Goal: Information Seeking & Learning: Learn about a topic

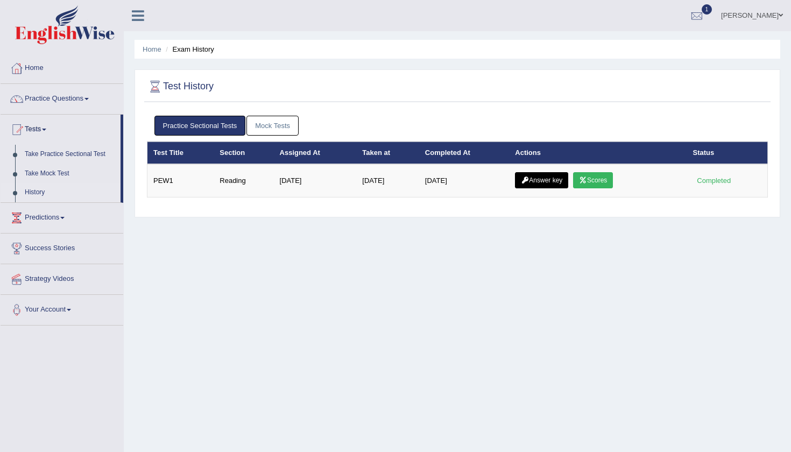
click at [759, 18] on link "Jashan Kaur" at bounding box center [752, 14] width 78 height 28
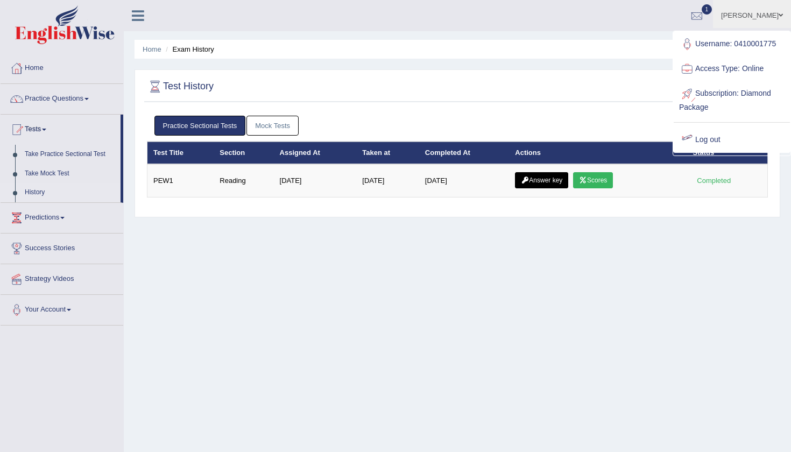
click at [702, 143] on link "Log out" at bounding box center [732, 140] width 116 height 25
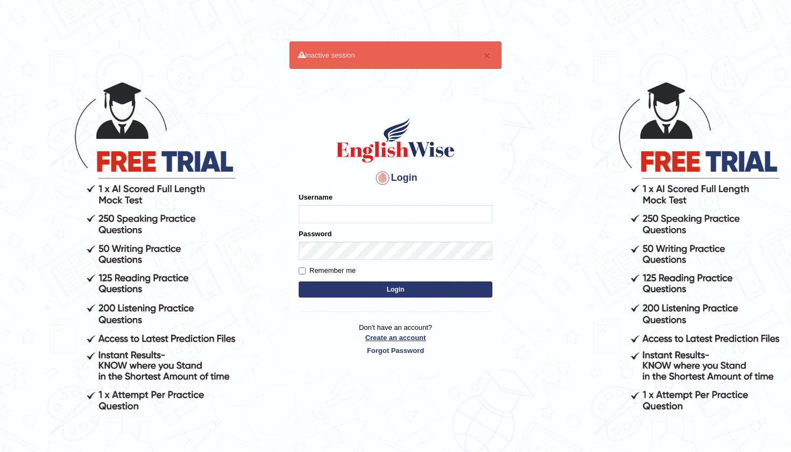
click at [388, 335] on link "Create an account" at bounding box center [396, 338] width 194 height 10
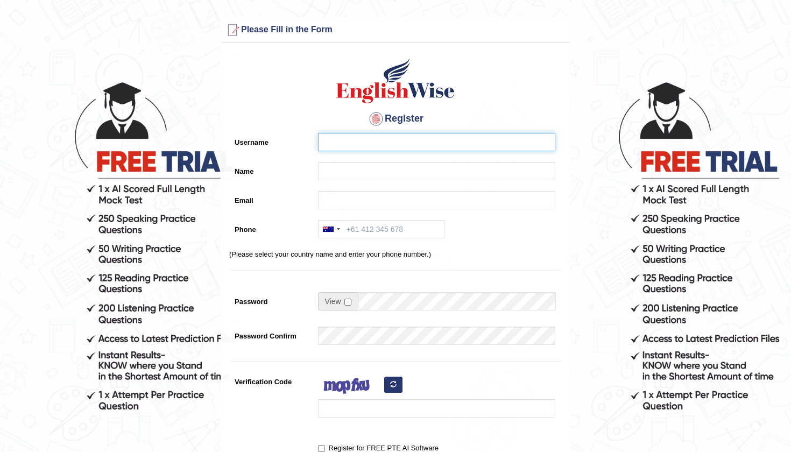
click at [343, 145] on input "Username" at bounding box center [436, 142] width 237 height 18
type input "[PERSON_NAME]"
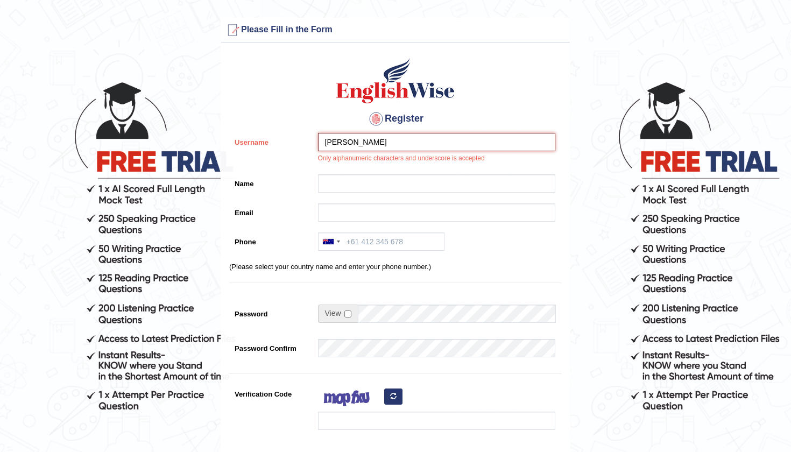
click at [390, 133] on input "Harjas Singh" at bounding box center [436, 142] width 237 height 18
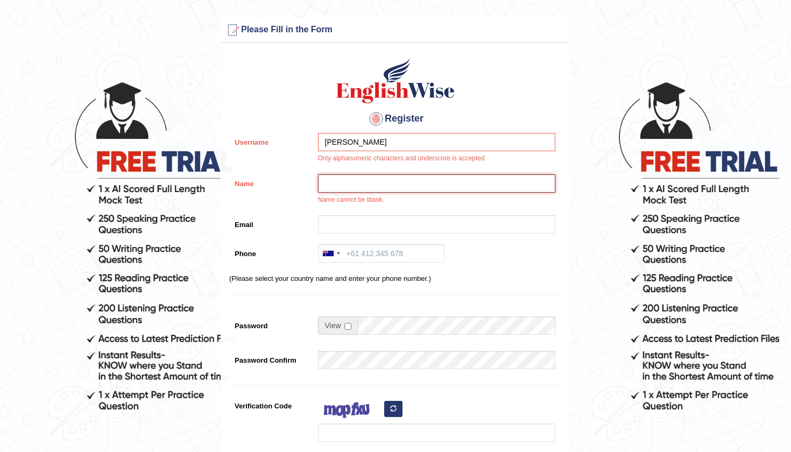
click at [364, 178] on input "Name" at bounding box center [436, 183] width 237 height 18
paste input "Harjas Singh"
type input "Harjas Singh"
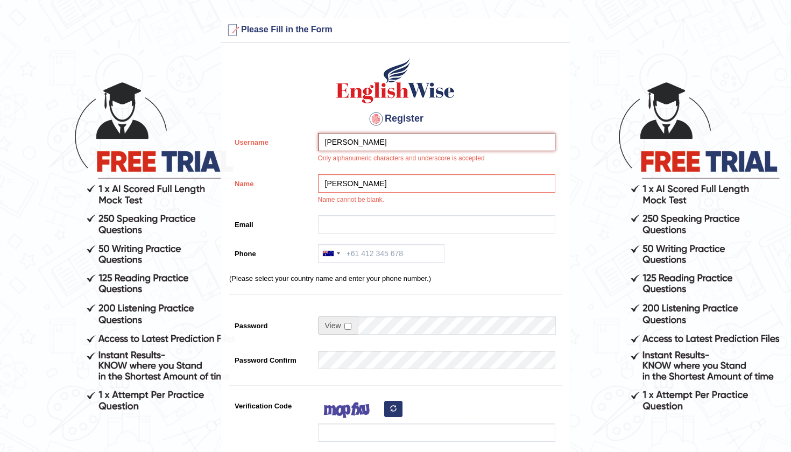
click at [386, 138] on input "Harjas Singh" at bounding box center [436, 142] width 237 height 18
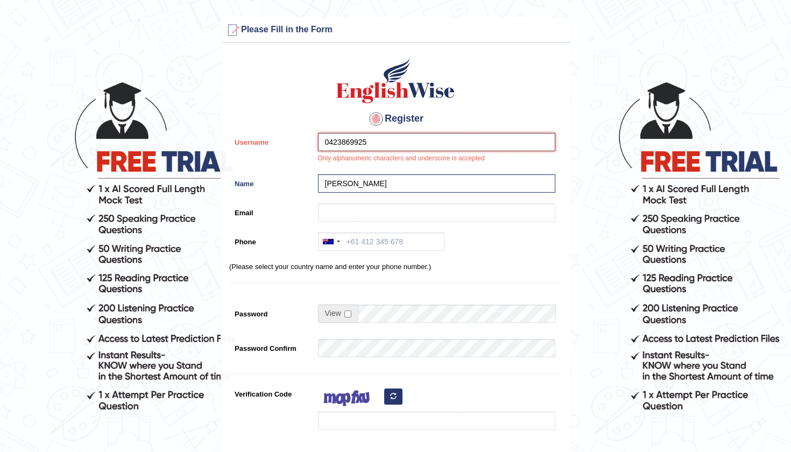
type input "0423869925"
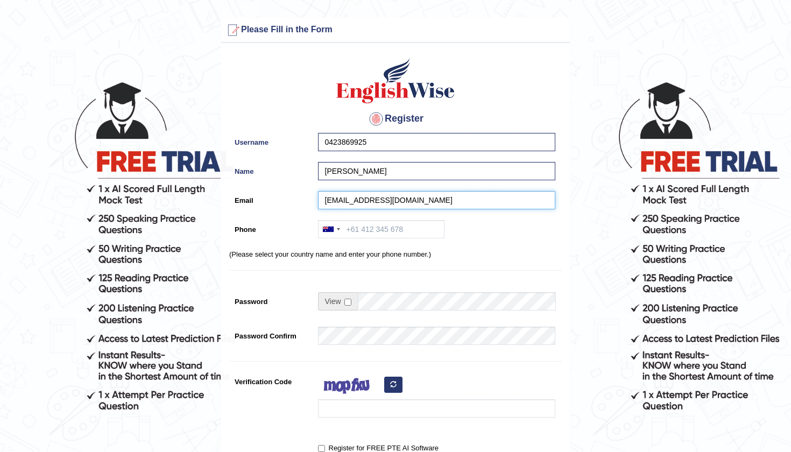
type input "sharjasbachhal@gmail.com"
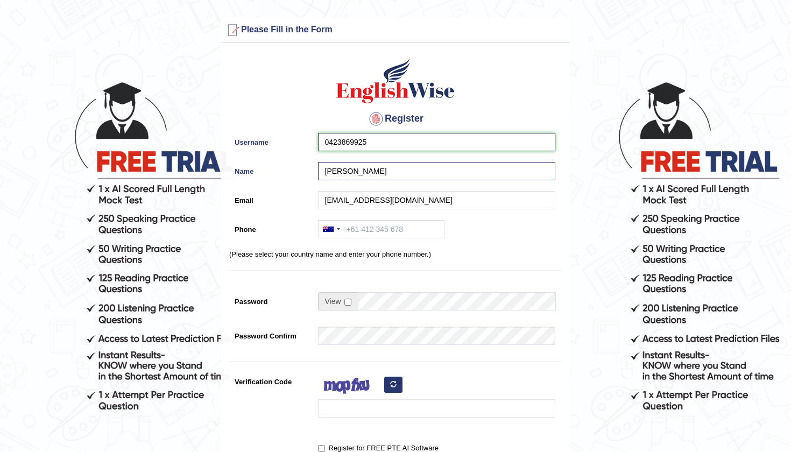
click at [394, 144] on input "0423869925" at bounding box center [436, 142] width 237 height 18
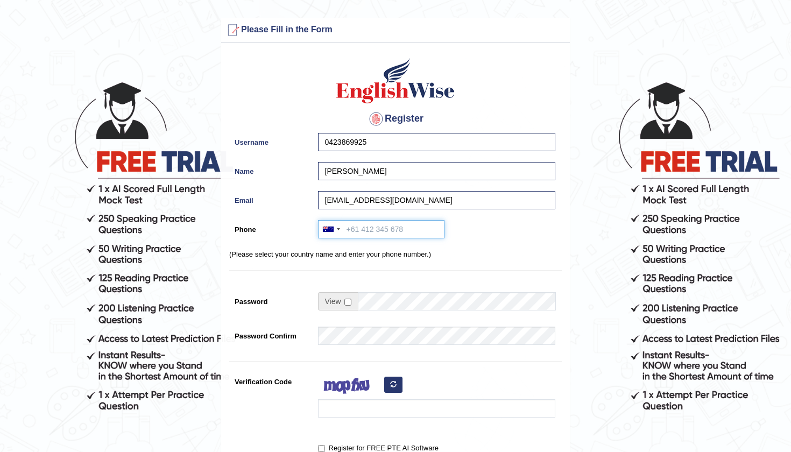
paste input "0423869925"
type input "0423869925"
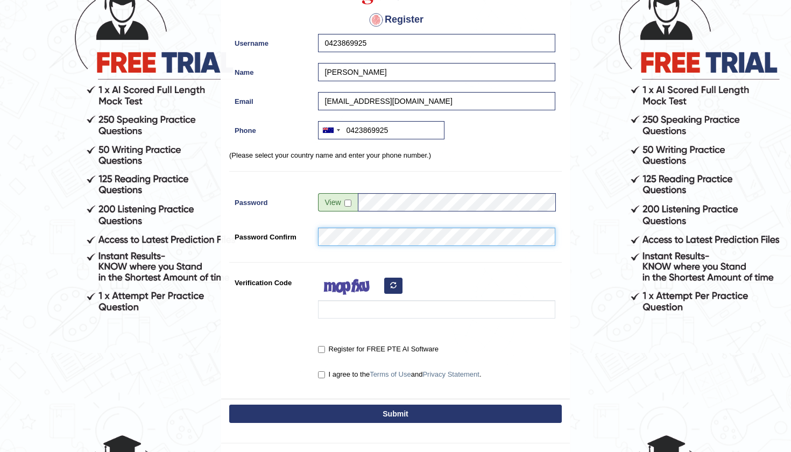
scroll to position [100, 0]
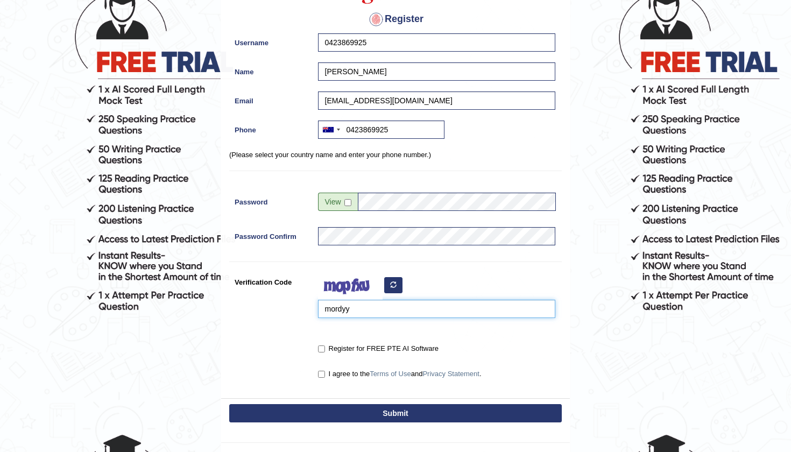
type input "mordyy"
click at [323, 349] on input "Register for FREE PTE AI Software" at bounding box center [321, 348] width 7 height 7
checkbox input "true"
click at [321, 371] on input "I agree to the Terms of Use and Privacy Statement ." at bounding box center [321, 374] width 7 height 7
checkbox input "true"
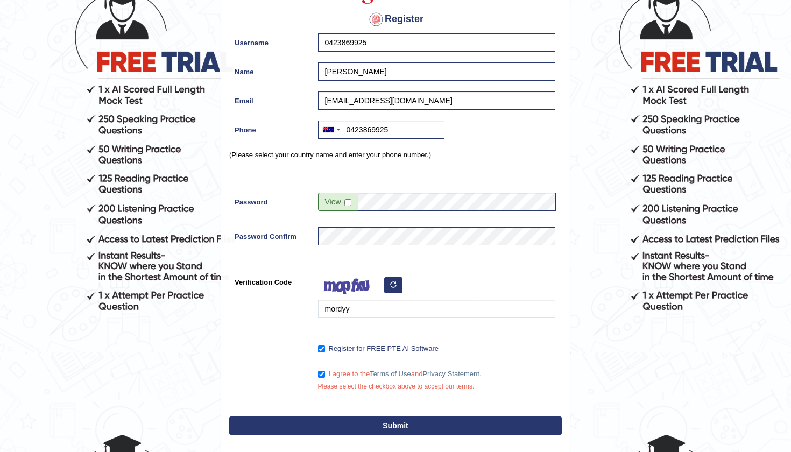
click at [351, 421] on button "Submit" at bounding box center [395, 425] width 333 height 18
type input "+61423869925"
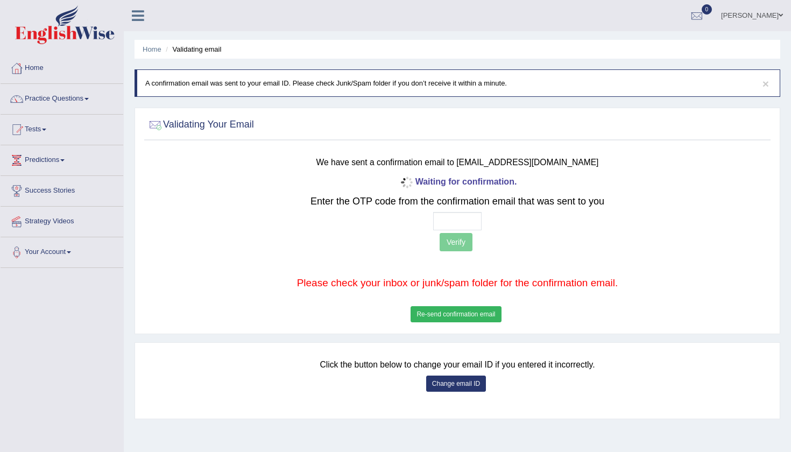
click at [444, 219] on input "text" at bounding box center [457, 221] width 48 height 18
click at [515, 212] on div at bounding box center [457, 221] width 515 height 18
click at [447, 220] on input "text" at bounding box center [457, 221] width 48 height 18
type input "5 1 5 1"
click at [449, 247] on button "Verify" at bounding box center [456, 242] width 33 height 18
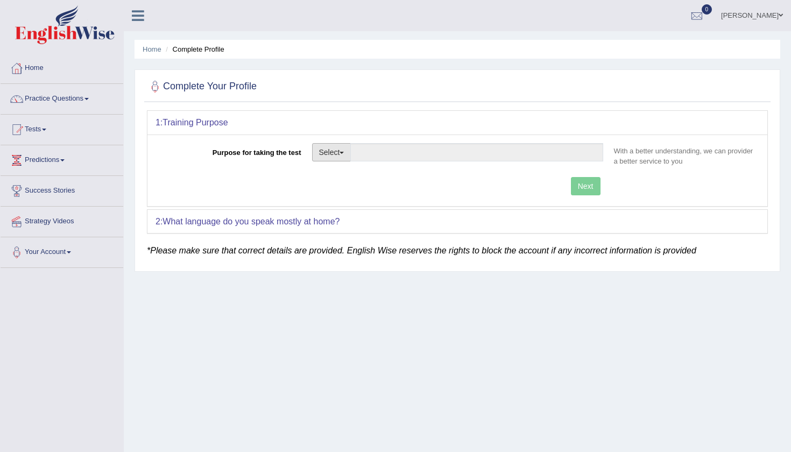
click at [334, 158] on button "Select" at bounding box center [331, 152] width 39 height 18
click at [346, 176] on link "Student Visa" at bounding box center [361, 175] width 96 height 14
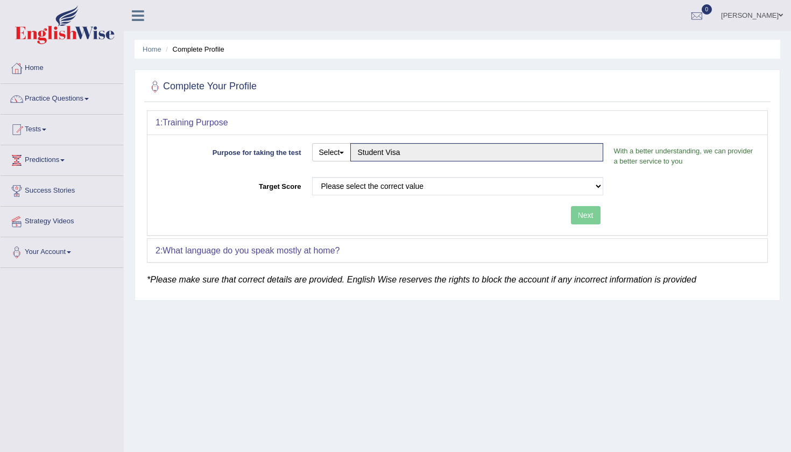
click at [339, 162] on div "Select Student Visa Permanent Residency Nursing Other" at bounding box center [331, 153] width 39 height 21
click at [338, 158] on button "Select" at bounding box center [331, 152] width 39 height 18
click at [341, 203] on link "Nursing" at bounding box center [361, 203] width 96 height 14
type input "Nursing"
click at [341, 203] on div "Purpose for taking the test Select Student Visa Permanent Residency Nursing Oth…" at bounding box center [457, 185] width 620 height 101
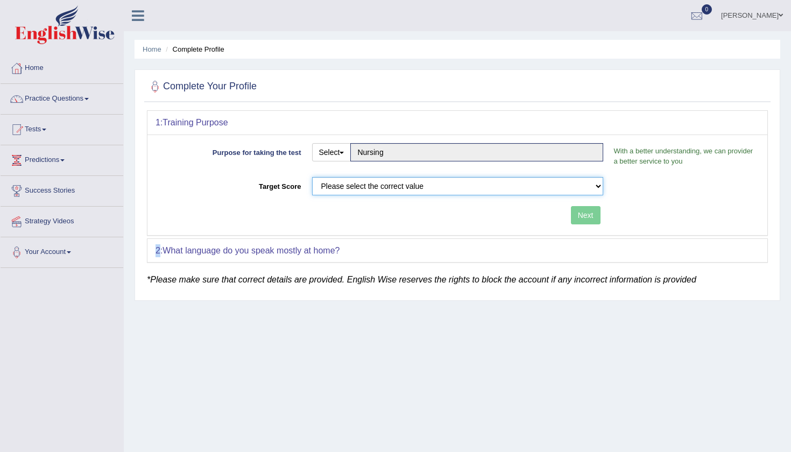
select select "65"
click at [589, 220] on button "Next" at bounding box center [586, 215] width 30 height 18
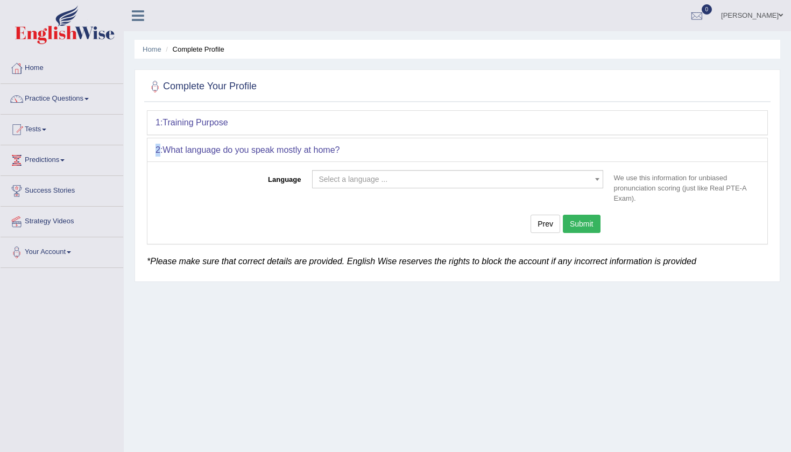
click at [589, 220] on button "Submit" at bounding box center [582, 224] width 38 height 18
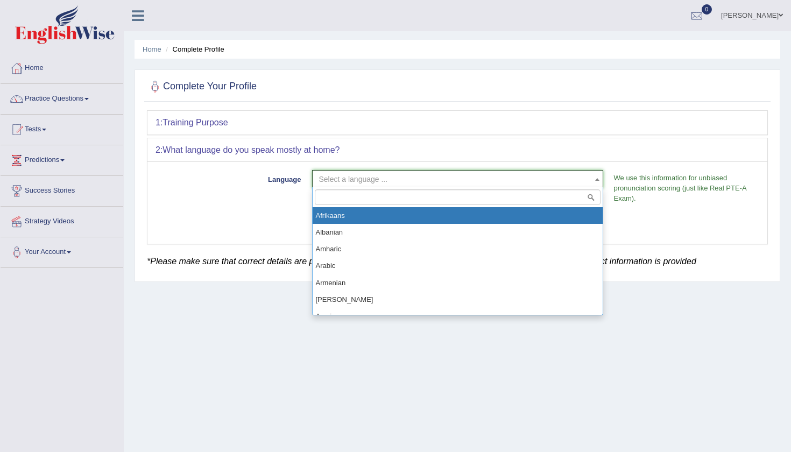
click at [392, 174] on span "Select a language ..." at bounding box center [454, 179] width 271 height 11
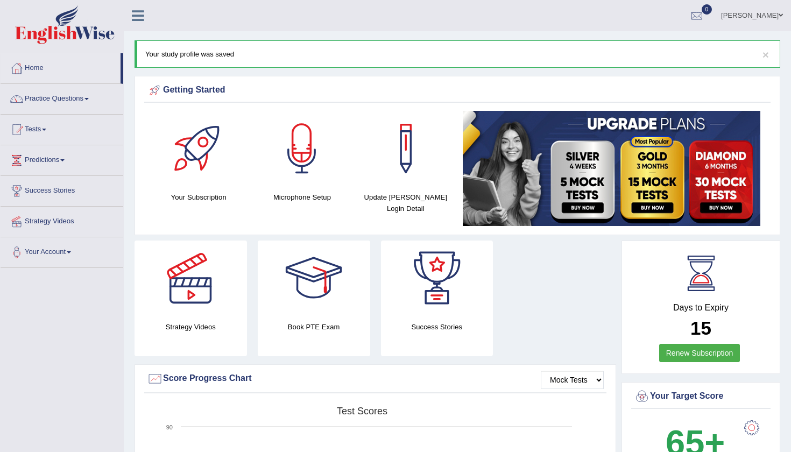
click at [60, 99] on link "Practice Questions" at bounding box center [62, 97] width 123 height 27
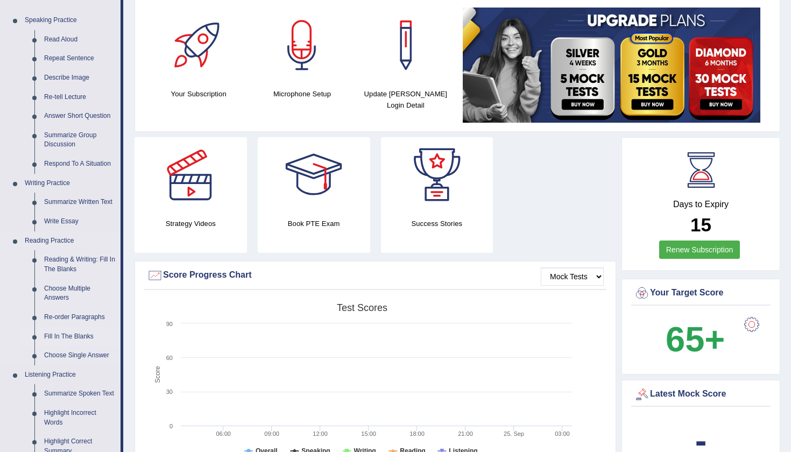
scroll to position [107, 0]
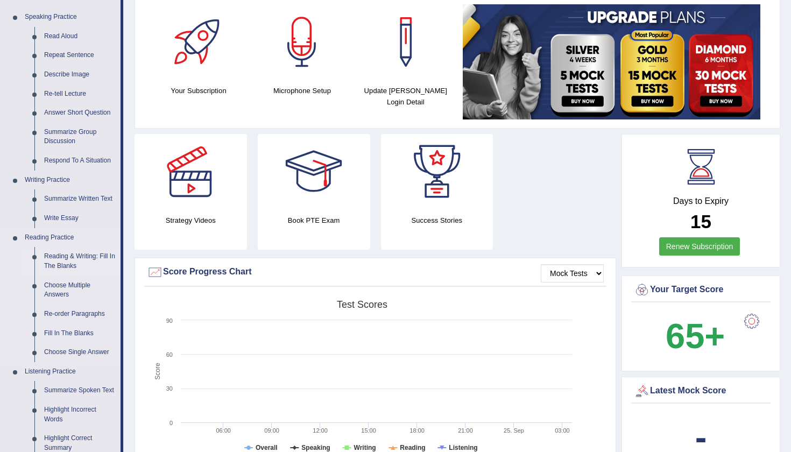
click at [69, 248] on link "Reading & Writing: Fill In The Blanks" at bounding box center [79, 261] width 81 height 29
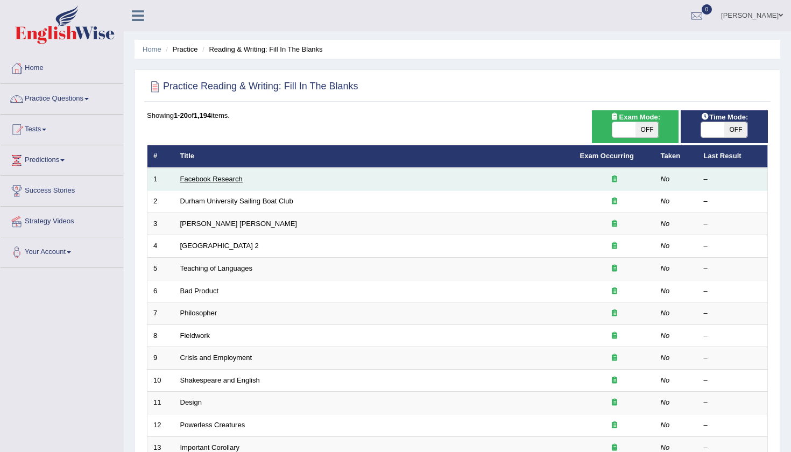
click at [214, 178] on link "Facebook Research" at bounding box center [211, 179] width 62 height 8
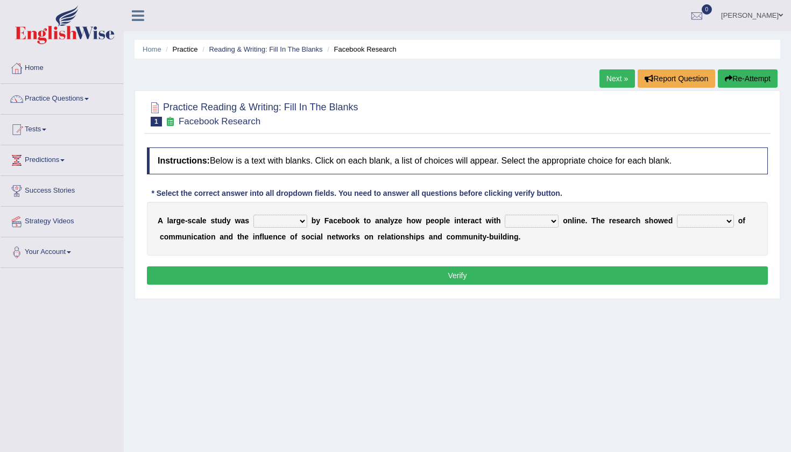
click at [738, 11] on link "Harjas Singh" at bounding box center [752, 14] width 78 height 28
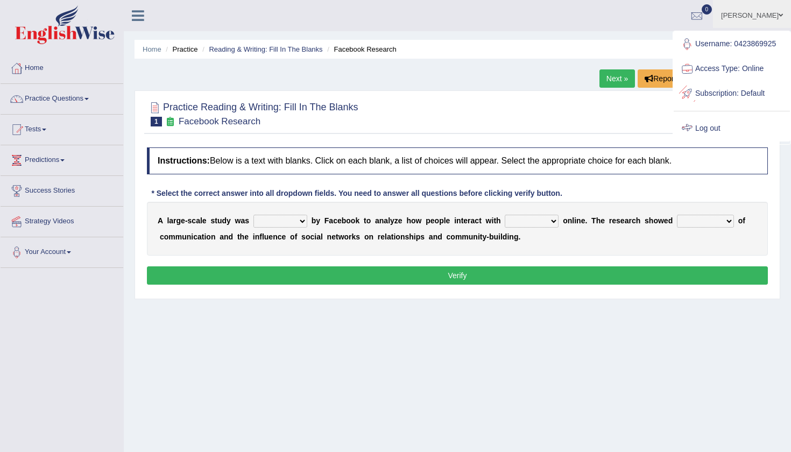
click at [723, 125] on link "Log out" at bounding box center [732, 128] width 116 height 25
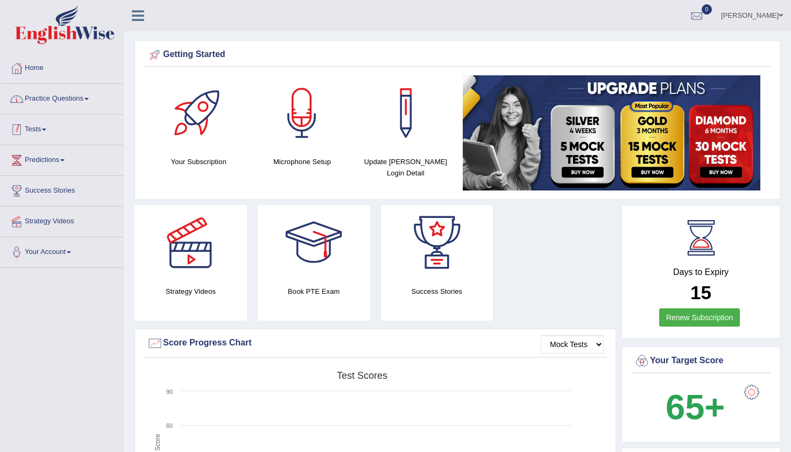
click at [43, 102] on link "Practice Questions" at bounding box center [62, 97] width 123 height 27
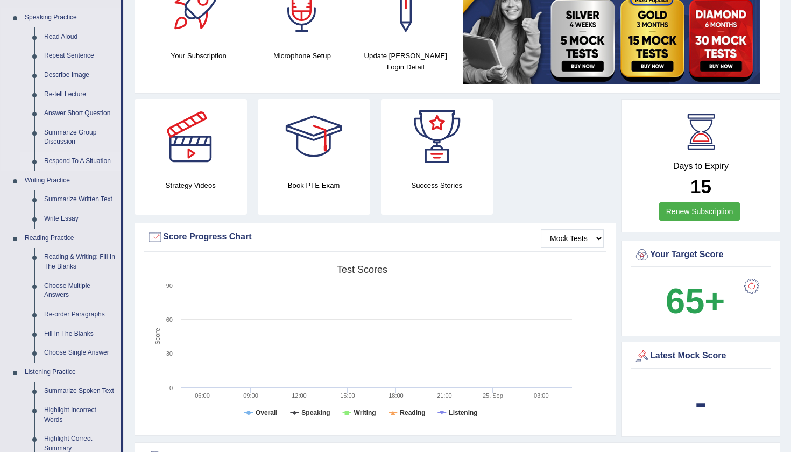
scroll to position [113, 0]
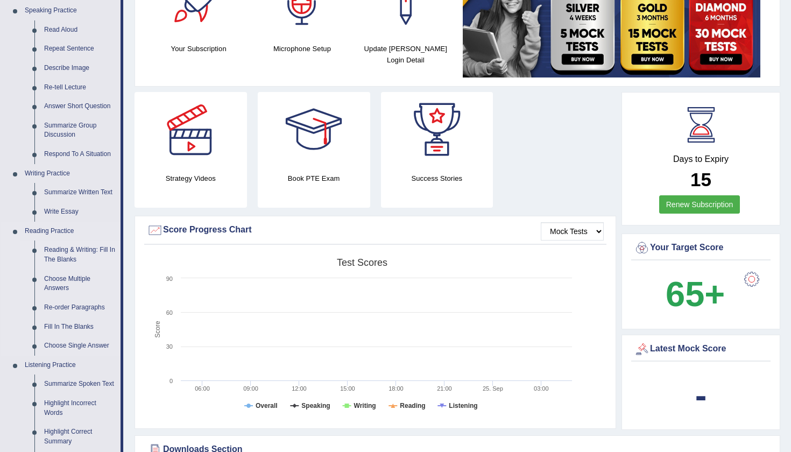
click at [86, 245] on link "Reading & Writing: Fill In The Blanks" at bounding box center [79, 255] width 81 height 29
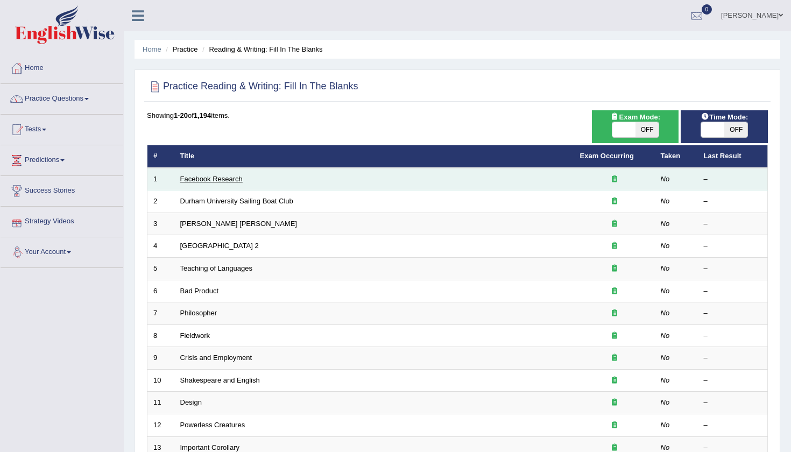
click at [211, 179] on link "Facebook Research" at bounding box center [211, 179] width 62 height 8
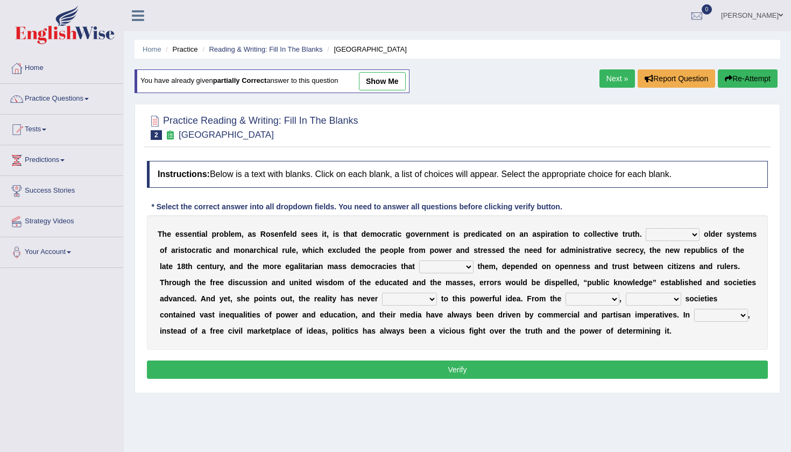
click at [390, 72] on link "show me" at bounding box center [382, 81] width 47 height 18
select select "Unlike"
select select "grated"
select select "stood up"
select select "outset"
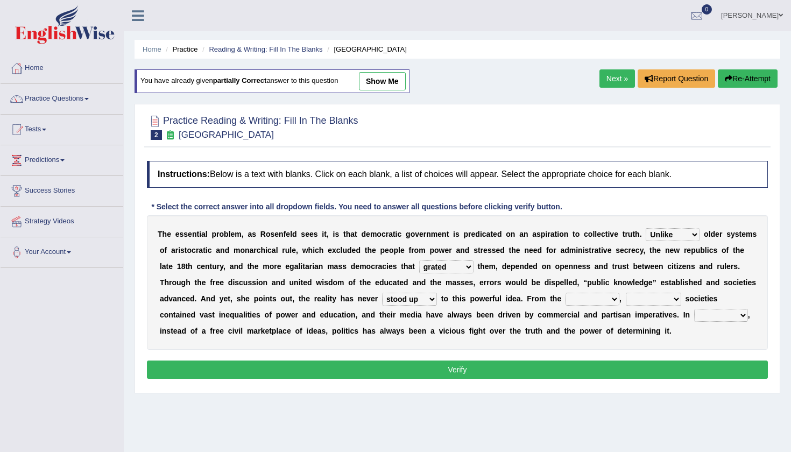
select select "democratic"
select select "power"
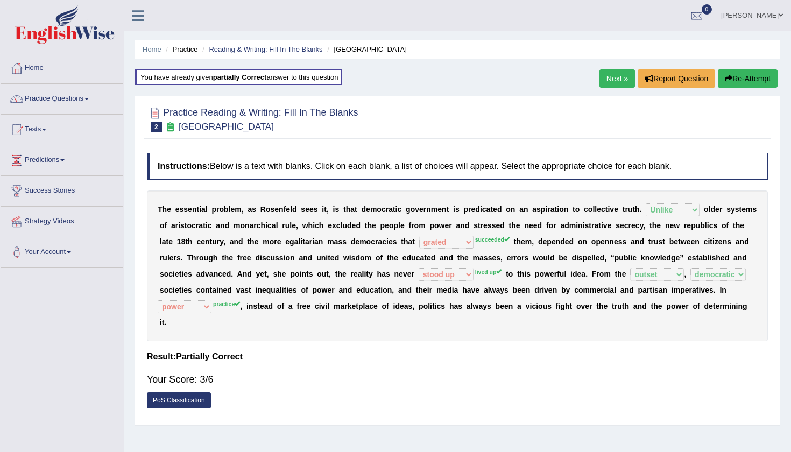
click at [605, 70] on link "Next »" at bounding box center [617, 78] width 36 height 18
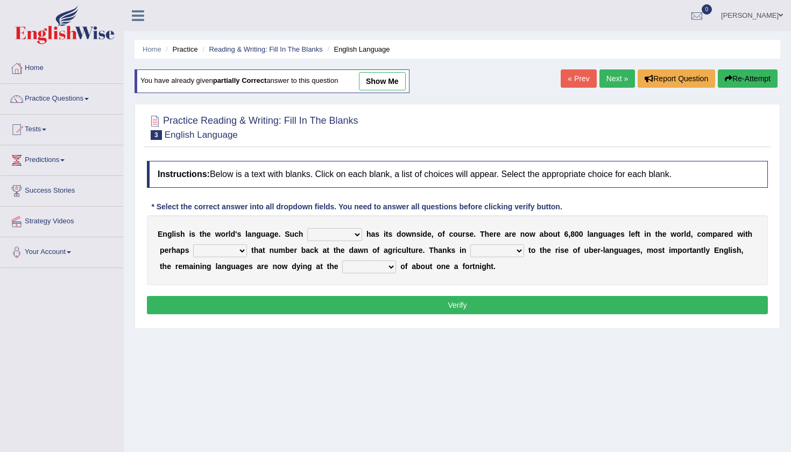
click at [393, 86] on link "show me" at bounding box center [382, 81] width 47 height 18
select select "dominance"
select select "twice"
select select "start"
select select "rate"
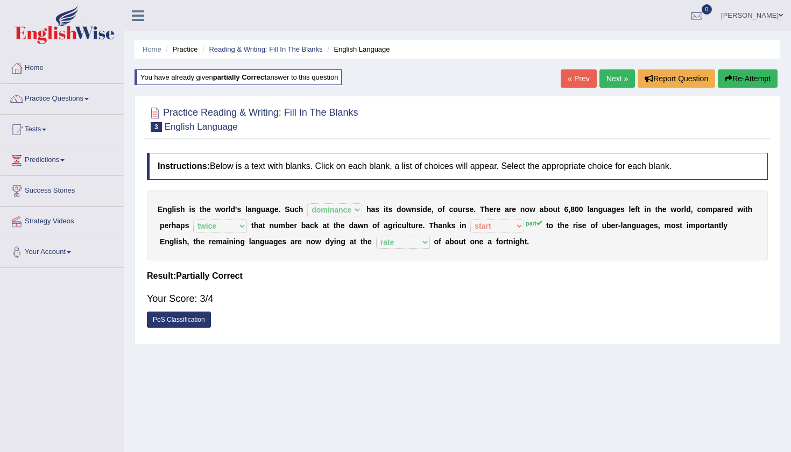
click at [609, 81] on link "Next »" at bounding box center [617, 78] width 36 height 18
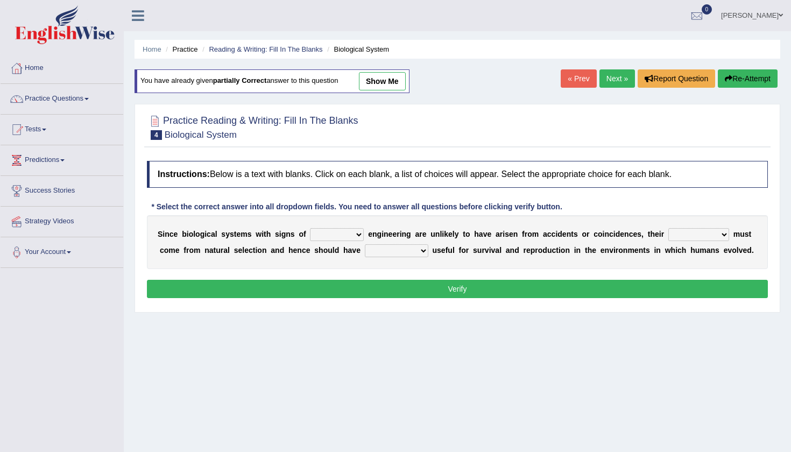
click at [399, 88] on link "show me" at bounding box center [382, 81] width 47 height 18
select select "complex"
select select "presence"
select select "samples"
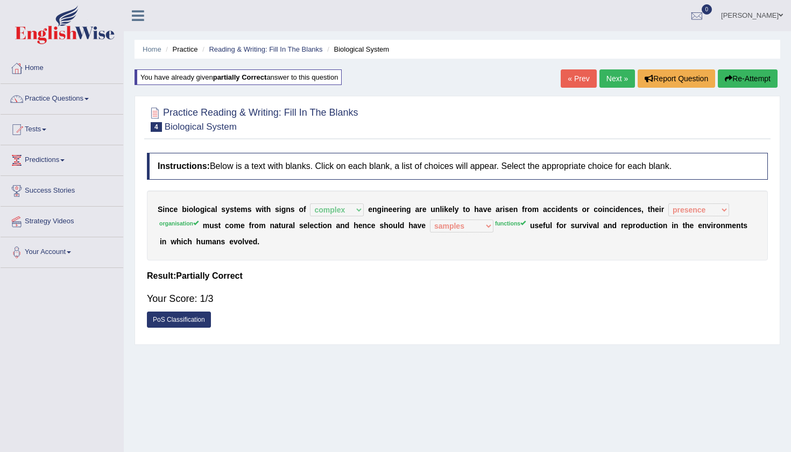
click at [616, 76] on link "Next »" at bounding box center [617, 78] width 36 height 18
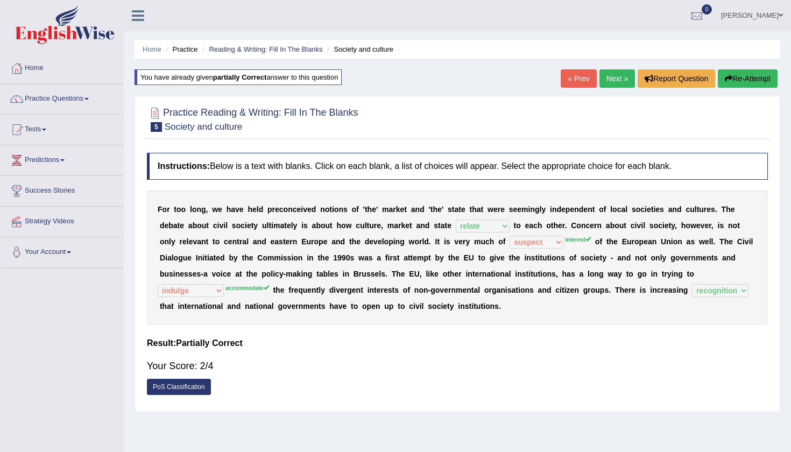
select select "relate"
select select "suspect"
select select "indulge"
select select "recognition"
click at [735, 72] on button "Re-Attempt" at bounding box center [748, 78] width 60 height 18
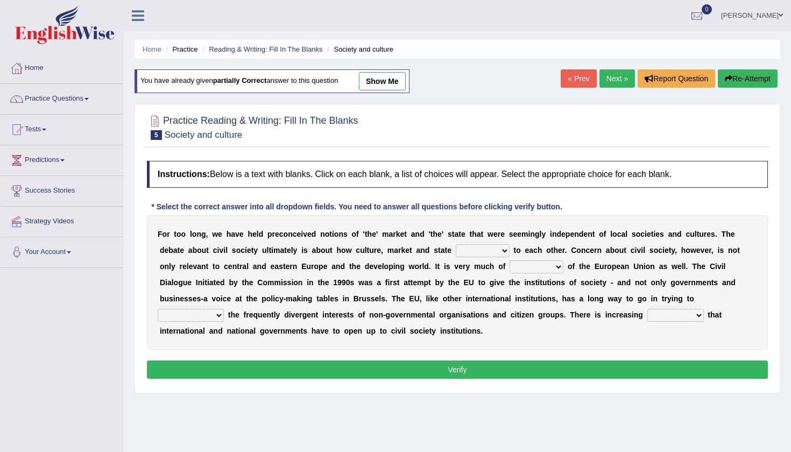
select select "interest"
click at [41, 100] on link "Practice Questions" at bounding box center [62, 97] width 123 height 27
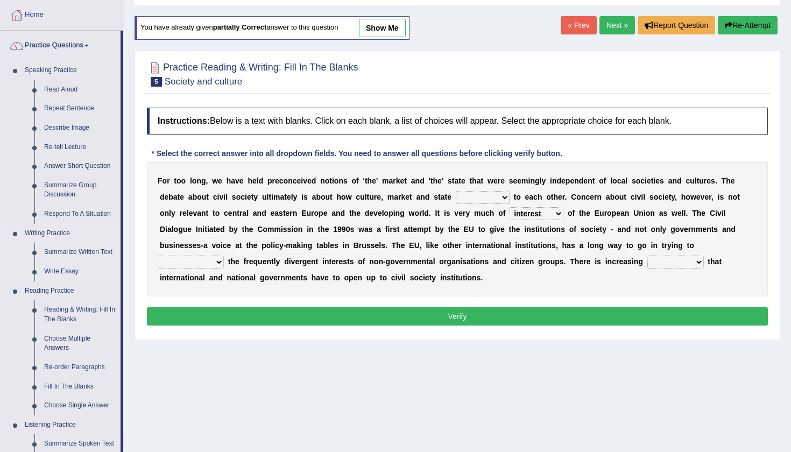
scroll to position [77, 0]
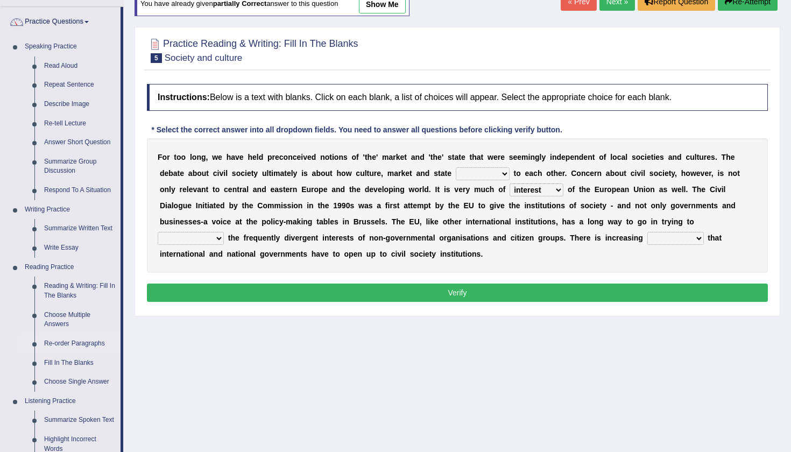
click at [79, 342] on link "Re-order Paragraphs" at bounding box center [79, 343] width 81 height 19
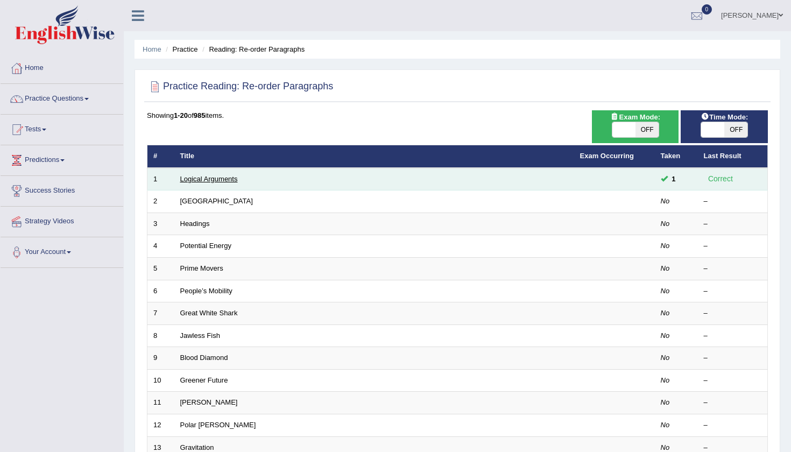
click at [213, 175] on link "Logical Arguments" at bounding box center [209, 179] width 58 height 8
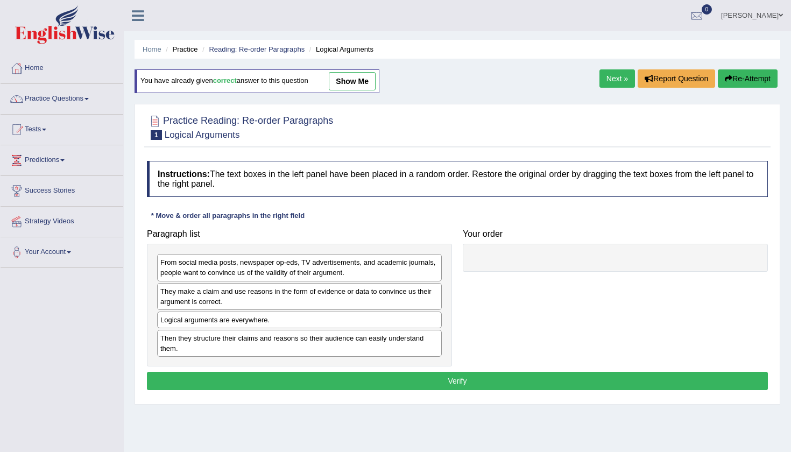
click at [366, 86] on link "show me" at bounding box center [352, 81] width 47 height 18
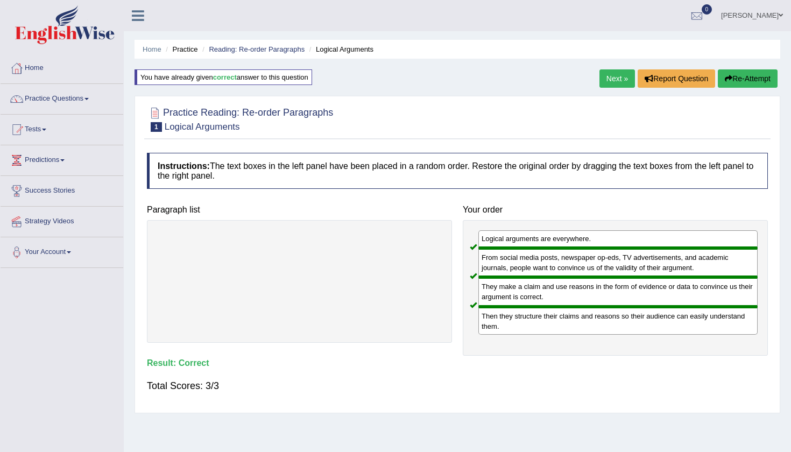
click at [603, 77] on link "Next »" at bounding box center [617, 78] width 36 height 18
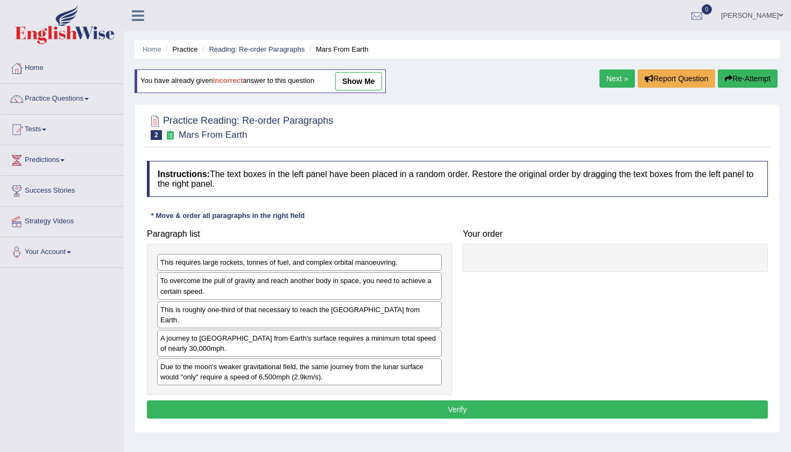
click at [355, 73] on link "show me" at bounding box center [358, 81] width 47 height 18
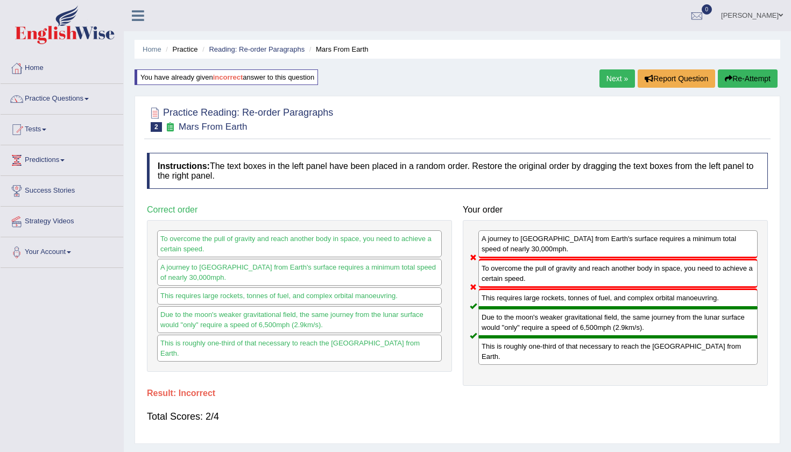
click at [620, 79] on link "Next »" at bounding box center [617, 78] width 36 height 18
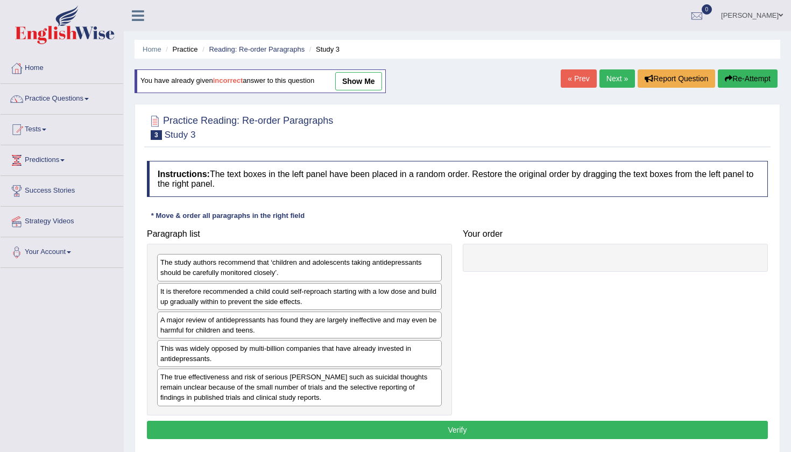
click at [368, 81] on link "show me" at bounding box center [358, 81] width 47 height 18
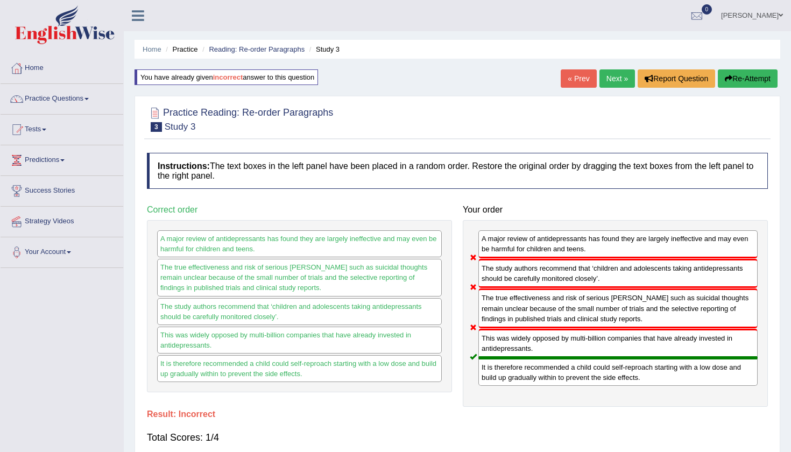
scroll to position [7, 0]
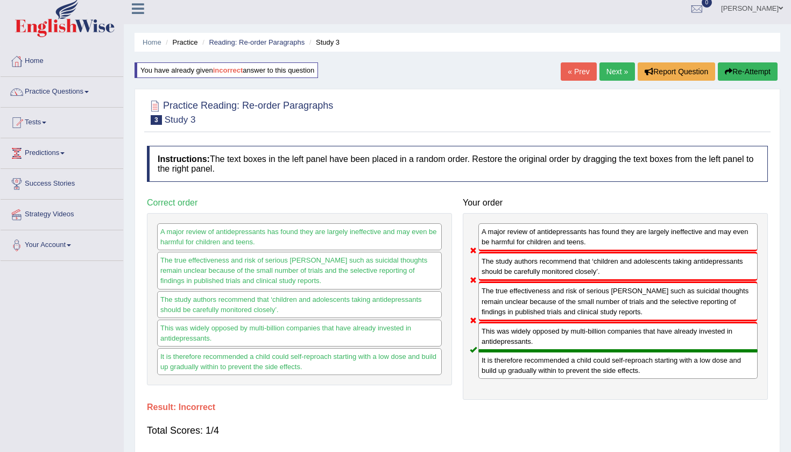
click at [620, 71] on link "Next »" at bounding box center [617, 71] width 36 height 18
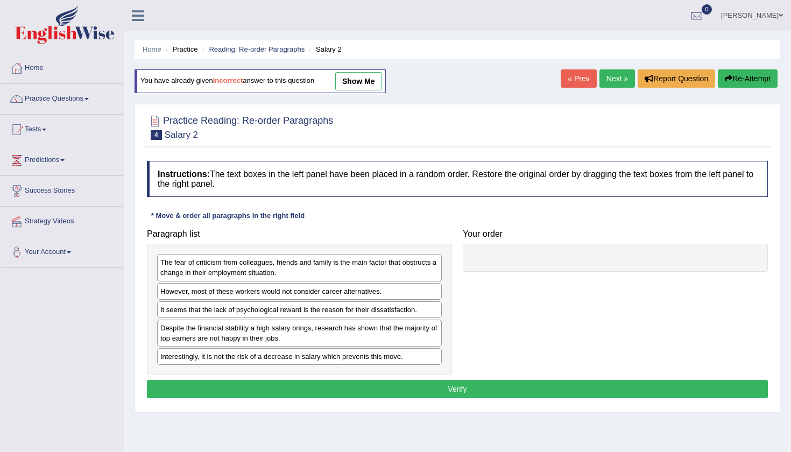
click at [365, 75] on link "show me" at bounding box center [358, 81] width 47 height 18
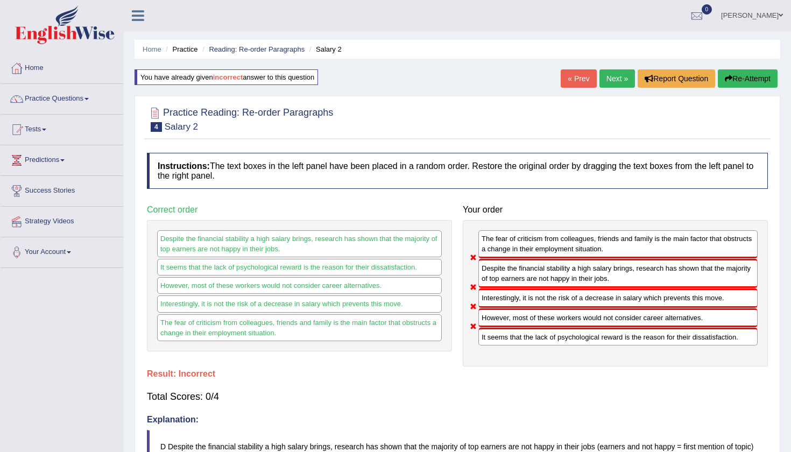
scroll to position [1, 0]
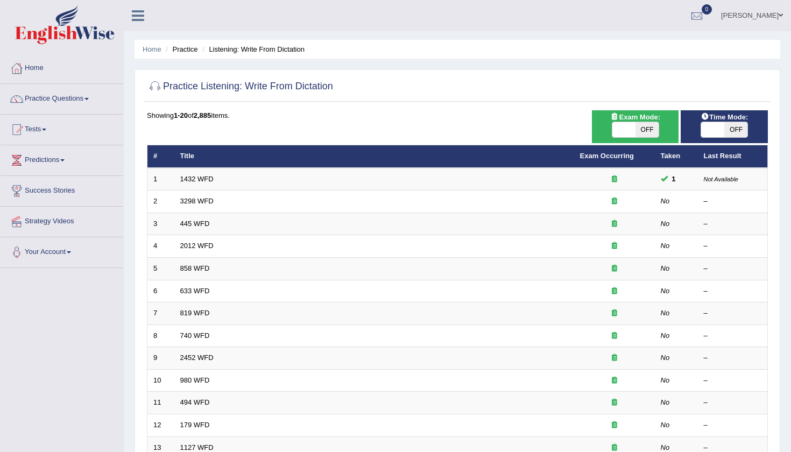
click at [206, 177] on link "1432 WFD" at bounding box center [196, 179] width 33 height 8
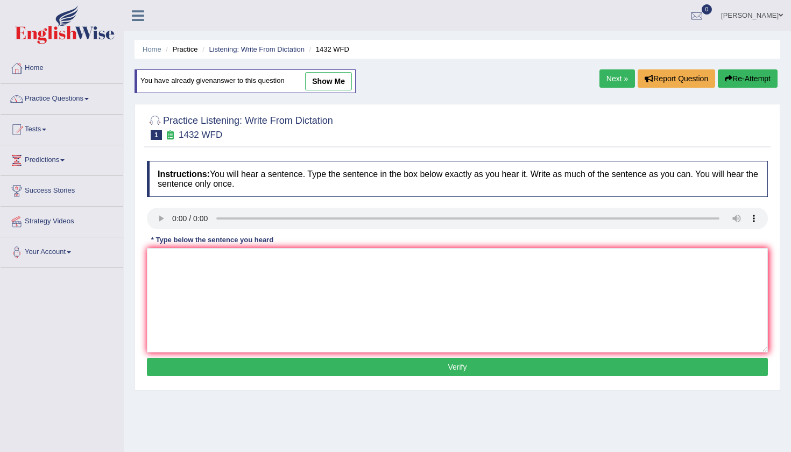
click at [346, 81] on link "show me" at bounding box center [328, 81] width 47 height 18
type textarea "Most of the physical activity activities are is benefical for your health."
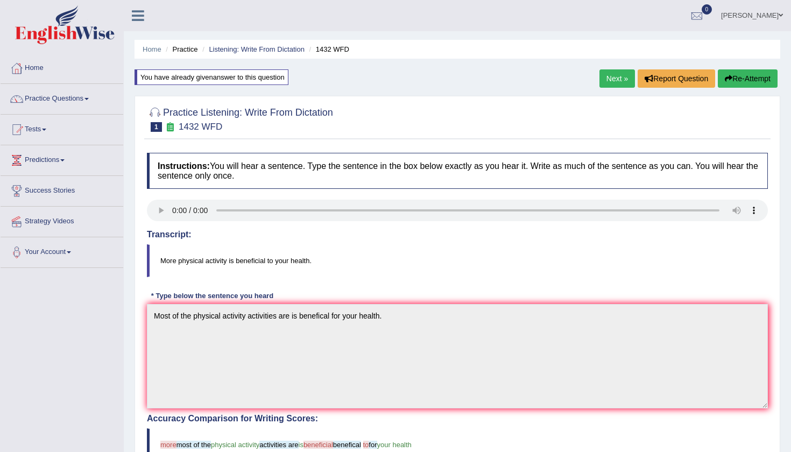
click at [628, 76] on link "Next »" at bounding box center [617, 78] width 36 height 18
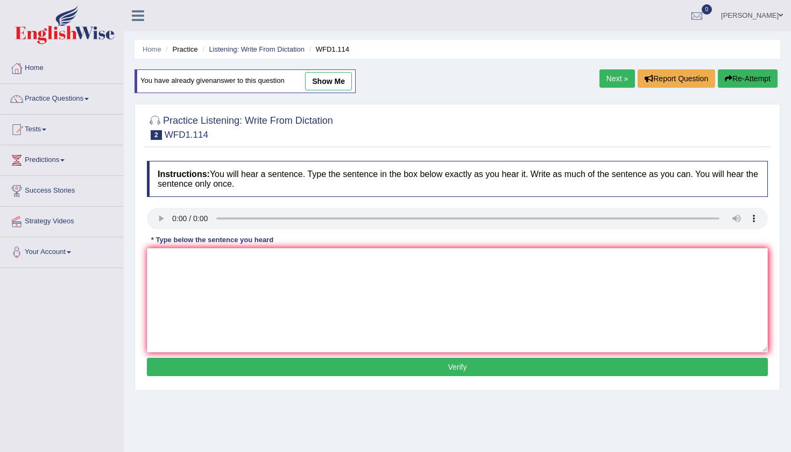
click at [328, 83] on link "show me" at bounding box center [328, 81] width 47 height 18
type textarea "The authors early work works are is less and more experimental."
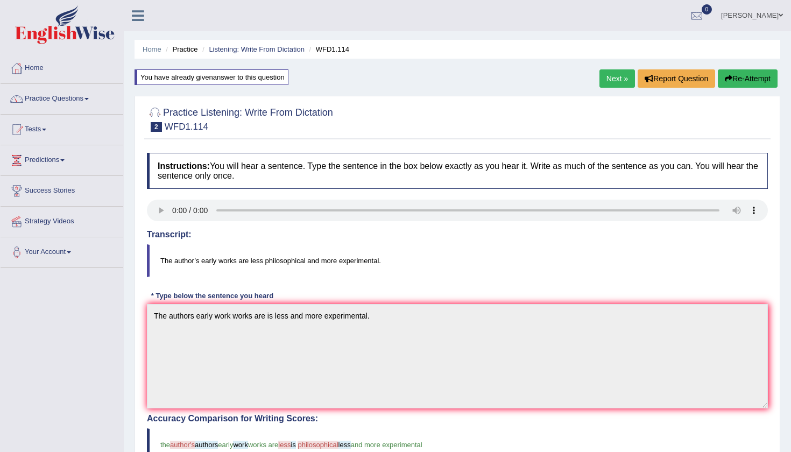
click at [604, 75] on link "Next »" at bounding box center [617, 78] width 36 height 18
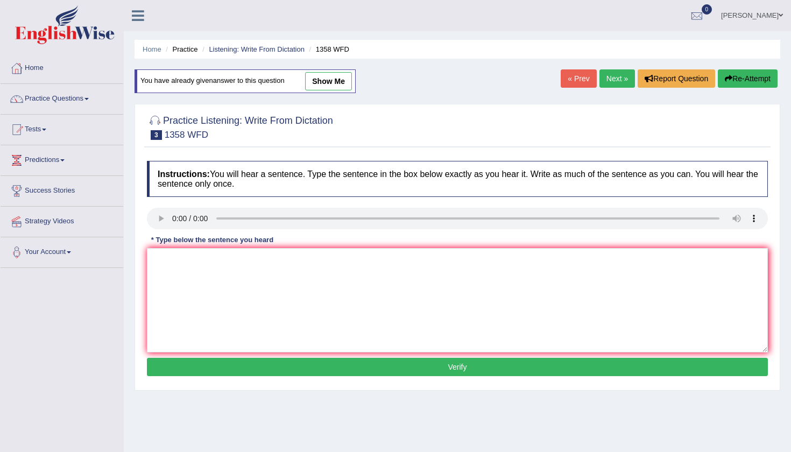
click at [333, 81] on link "show me" at bounding box center [328, 81] width 47 height 18
type textarea "The communication skills has have become becomes very important in the recent y…"
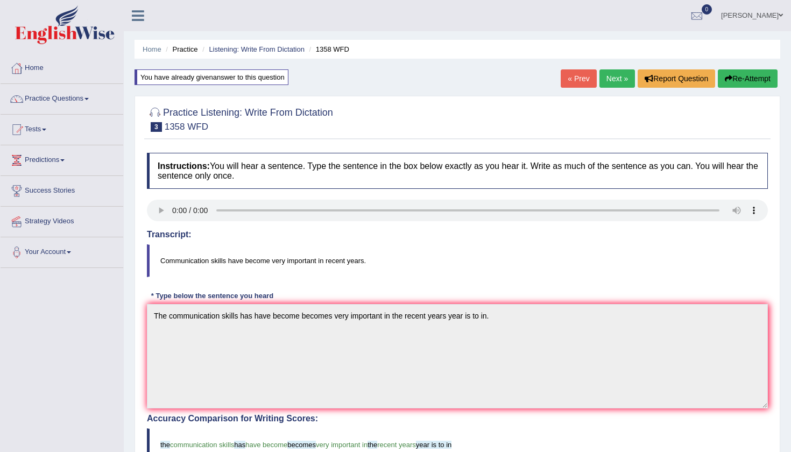
click at [614, 77] on link "Next »" at bounding box center [617, 78] width 36 height 18
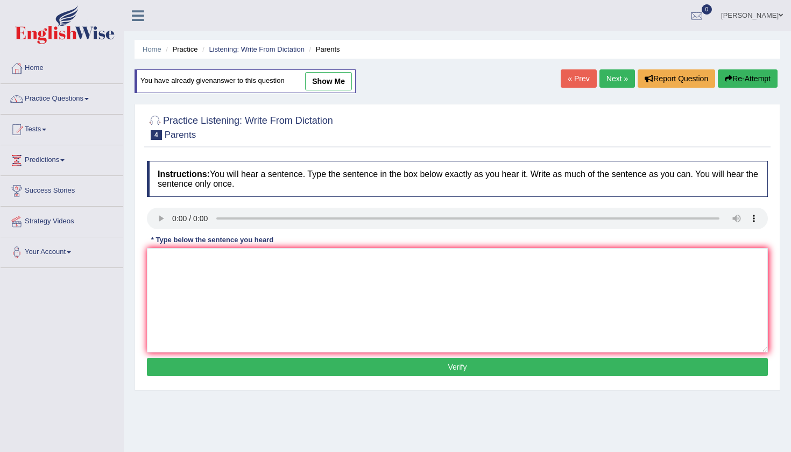
click at [334, 87] on link "show me" at bounding box center [328, 81] width 47 height 18
type textarea "Parents [DATE] are involved involve in education of there their children the [D…"
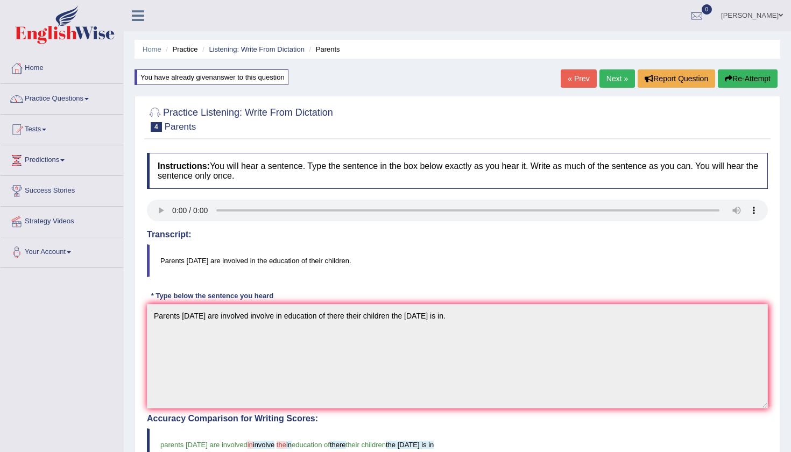
click at [614, 77] on link "Next »" at bounding box center [617, 78] width 36 height 18
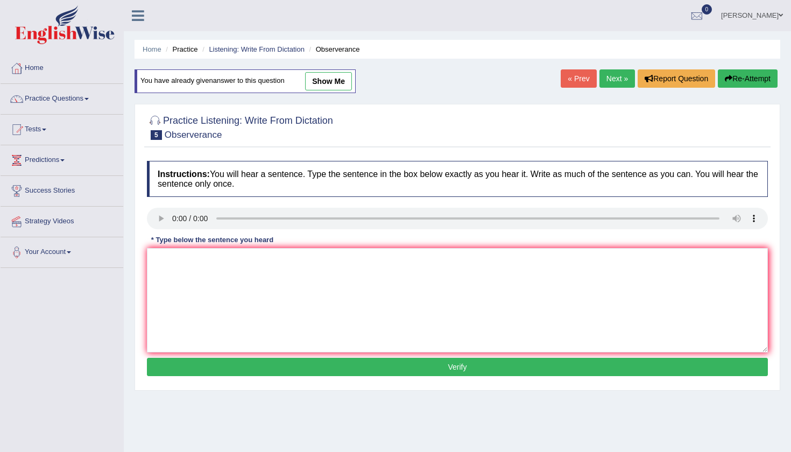
click at [340, 90] on div "You have already given answer to this question show me" at bounding box center [245, 81] width 221 height 24
click at [335, 81] on link "show me" at bounding box center [328, 81] width 47 height 18
type textarea "Observers Observer waited nervously and dated their there breath for of the con…"
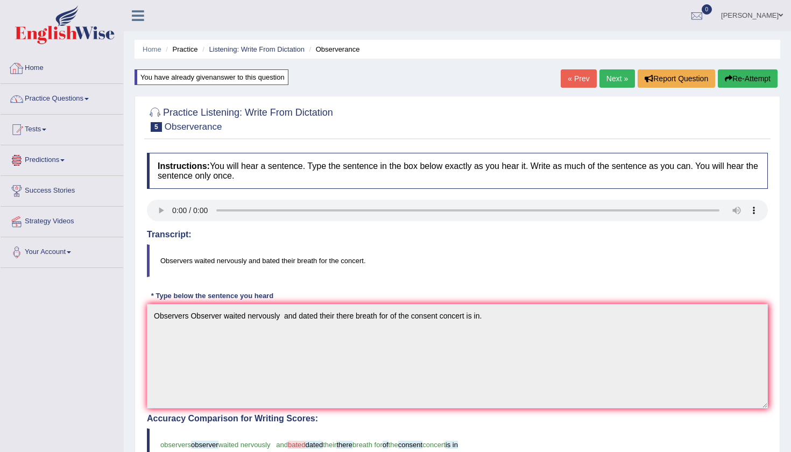
click at [64, 97] on link "Practice Questions" at bounding box center [62, 97] width 123 height 27
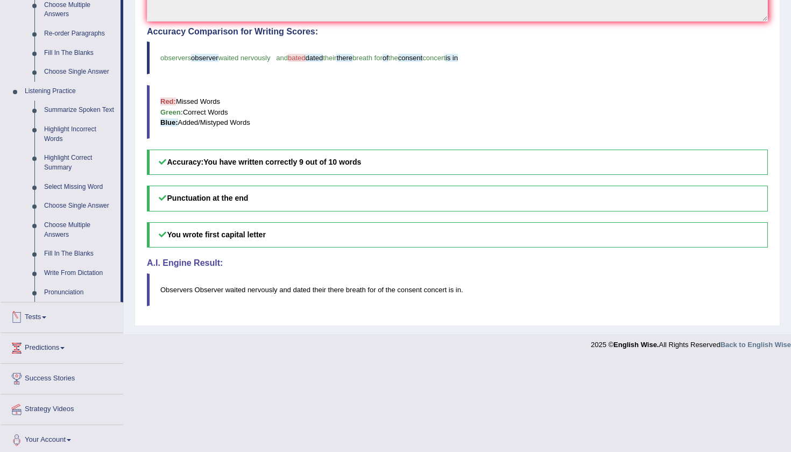
scroll to position [386, 0]
click at [69, 254] on link "Fill In The Blanks" at bounding box center [79, 254] width 81 height 19
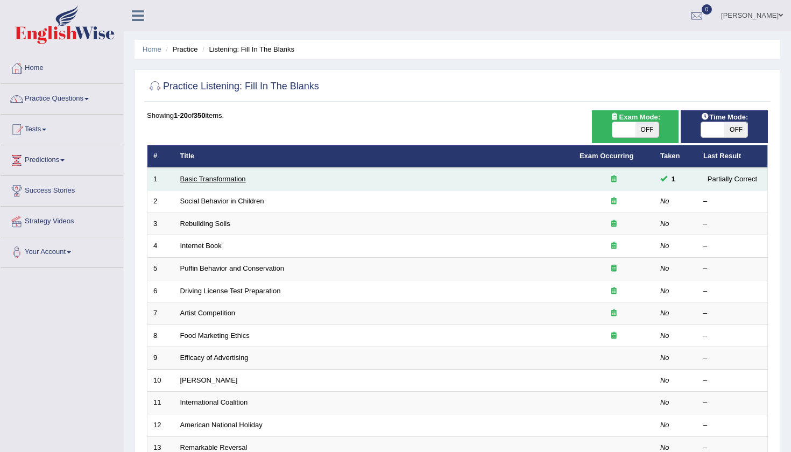
click at [228, 179] on link "Basic Transformation" at bounding box center [213, 179] width 66 height 8
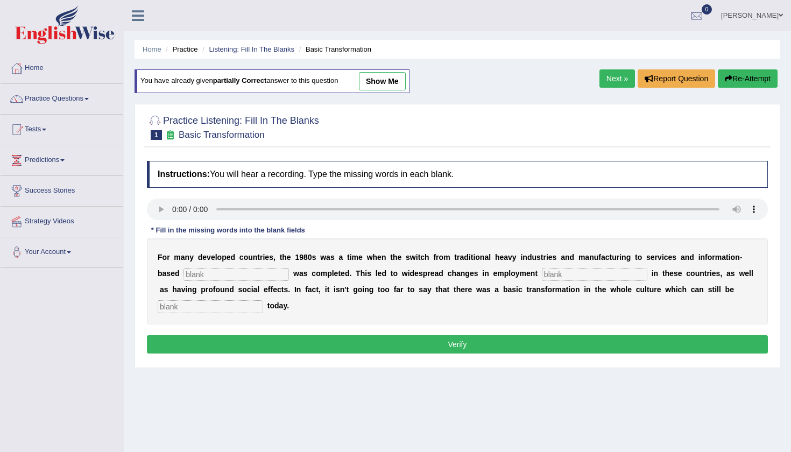
click at [393, 82] on link "show me" at bounding box center [382, 81] width 47 height 18
type input "pre-entered"
type input "patterns"
type input "observed"
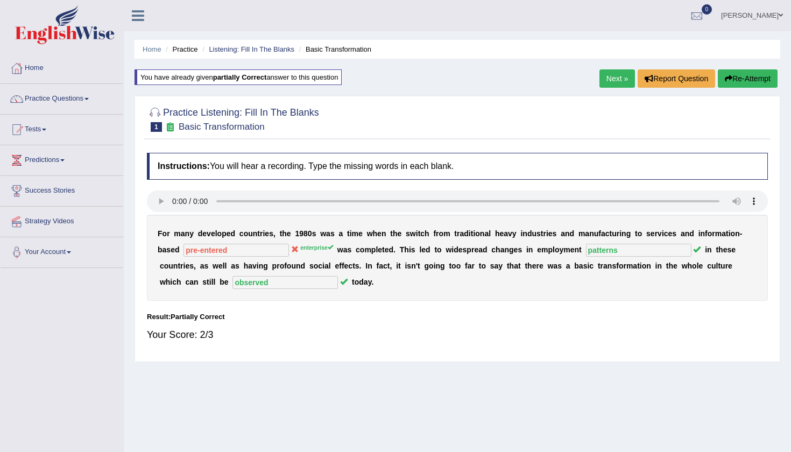
click at [613, 79] on link "Next »" at bounding box center [617, 78] width 36 height 18
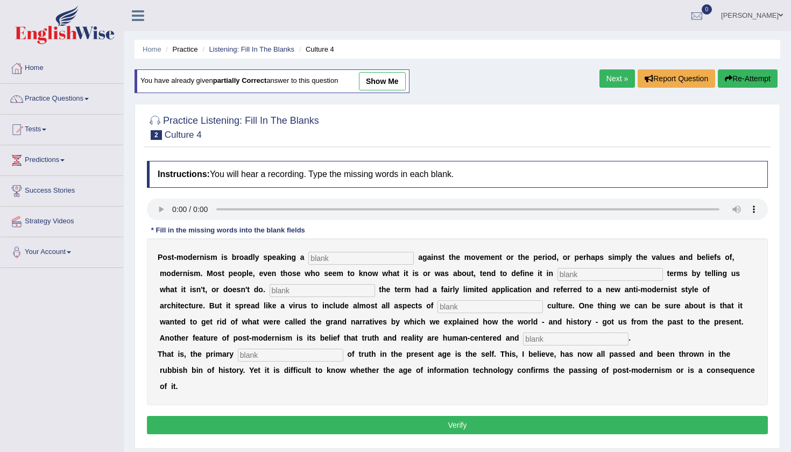
click at [406, 80] on link "show me" at bounding box center [382, 81] width 47 height 18
type input "reaction"
type input "negative"
type input "Initially"
type input "contemprory"
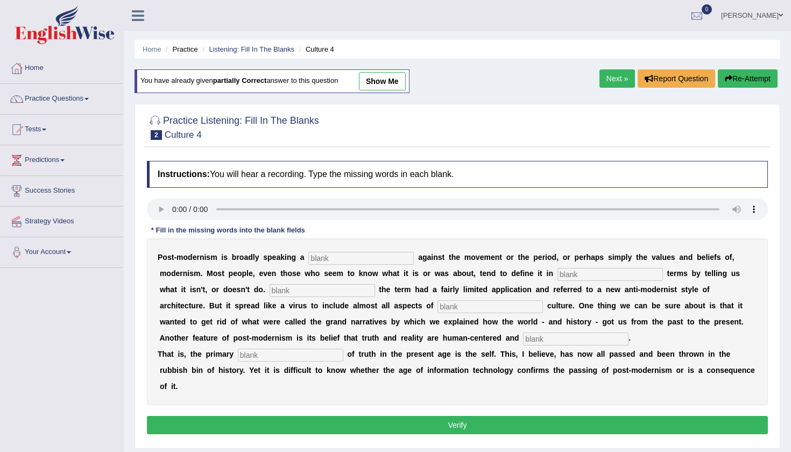
type input "internally"
type input "source"
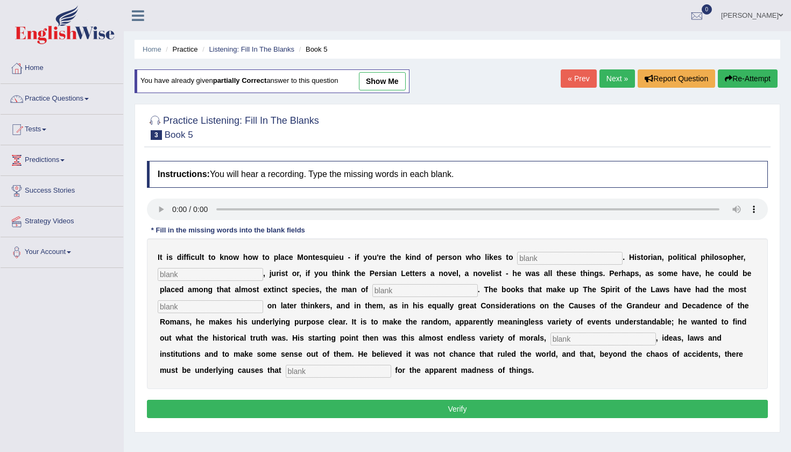
click at [390, 71] on div "You have already given partially correct answer to this question show me" at bounding box center [272, 81] width 275 height 24
click at [388, 79] on link "show me" at bounding box center [382, 81] width 47 height 18
type input "charatised"
type input "socialists"
type input "letters"
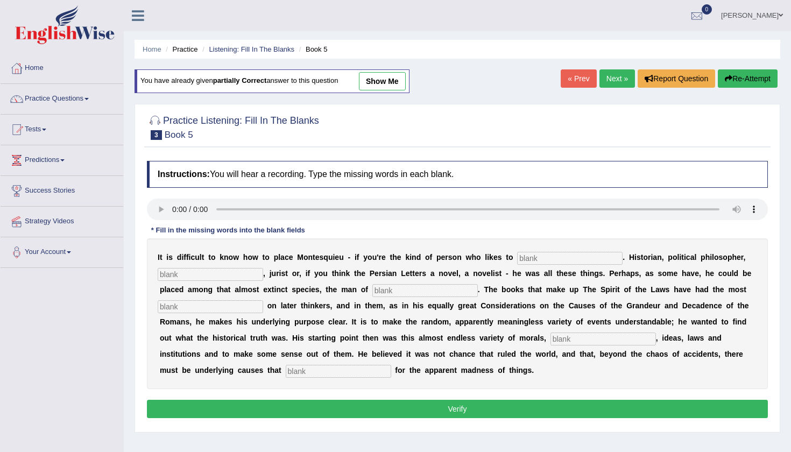
type input "influence"
type input "customs"
type input "accounts"
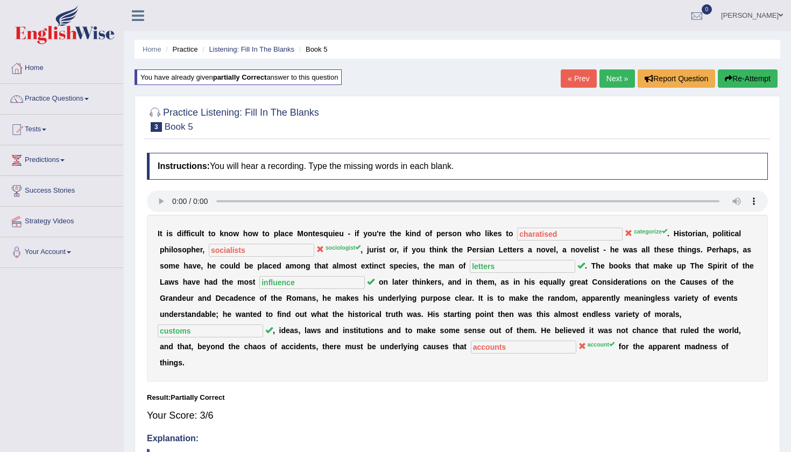
click at [606, 78] on link "Next »" at bounding box center [617, 78] width 36 height 18
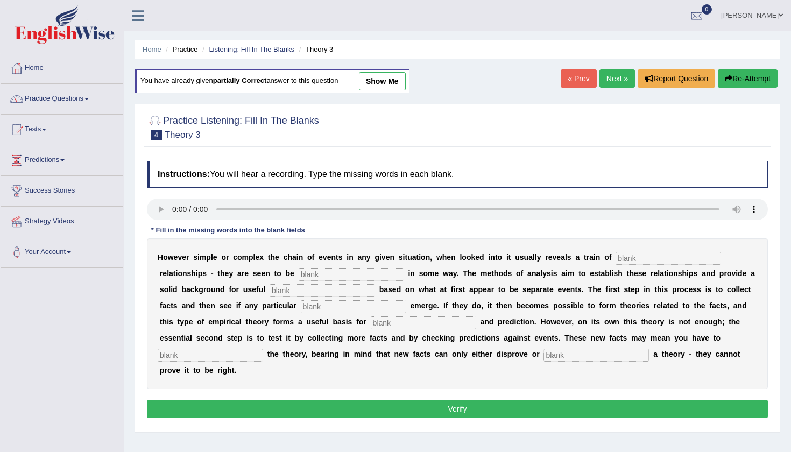
click at [378, 80] on link "show me" at bounding box center [382, 81] width 47 height 18
type input "causes"
type input "linked"
type input "generalised"
type input "patterns"
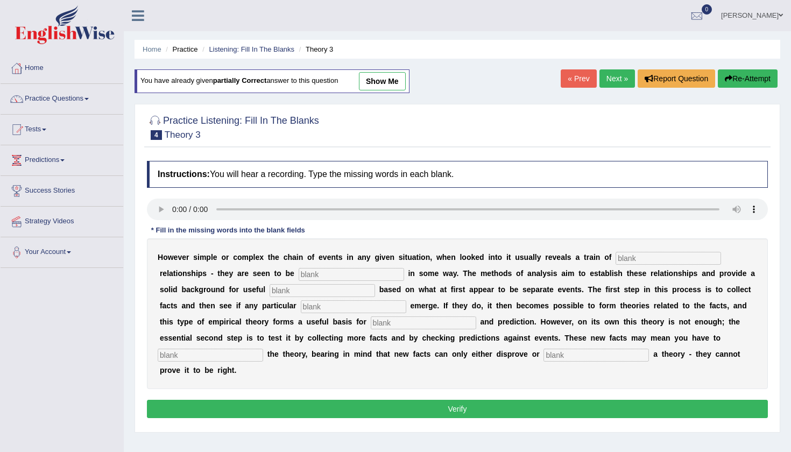
type input "analyists"
type input "modified"
type input "support"
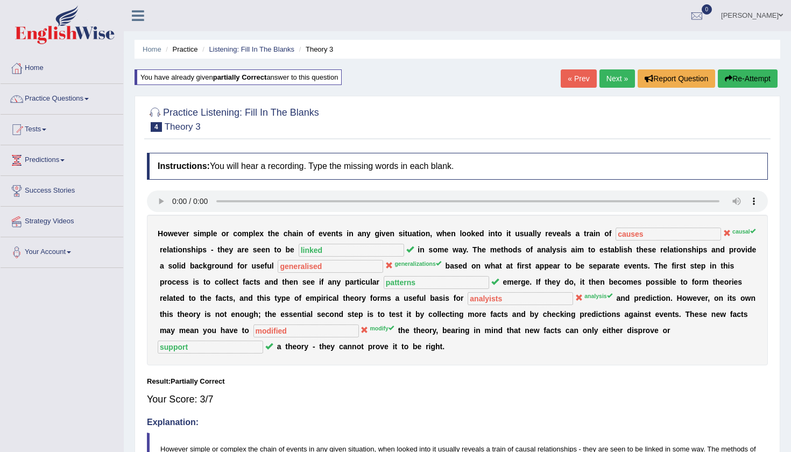
click at [613, 73] on link "Next »" at bounding box center [617, 78] width 36 height 18
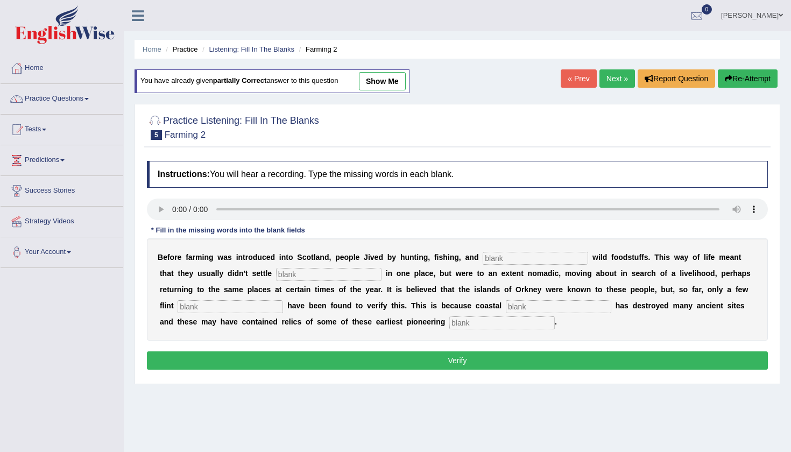
click at [377, 78] on link "show me" at bounding box center [382, 81] width 47 height 18
type input "gathering"
type input "permanetly"
type input "tools"
type input "erosion"
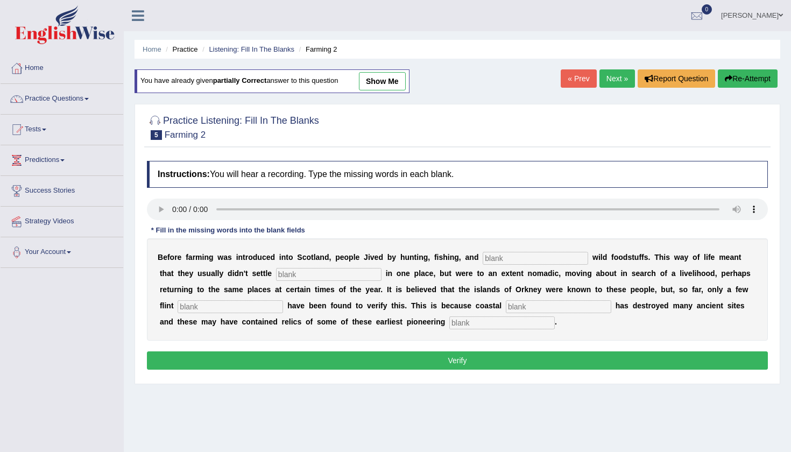
type input "colonists"
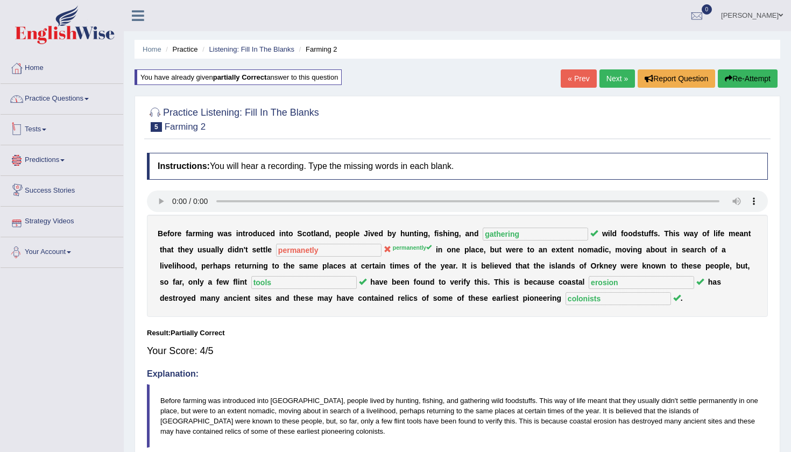
click at [58, 108] on link "Practice Questions" at bounding box center [62, 97] width 123 height 27
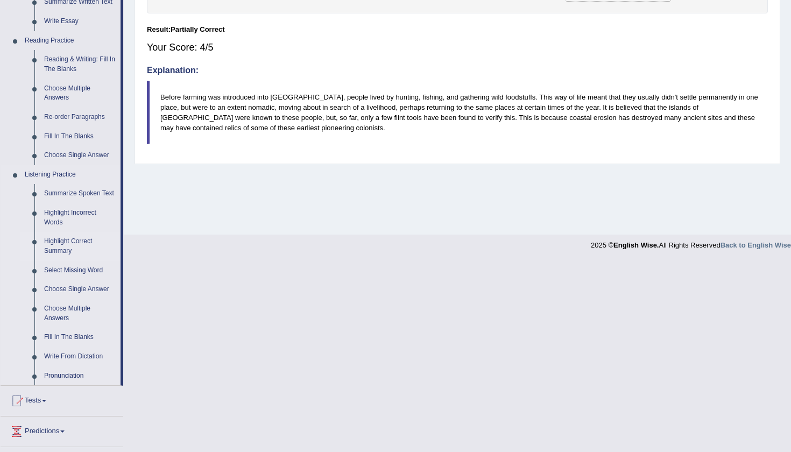
scroll to position [301, 0]
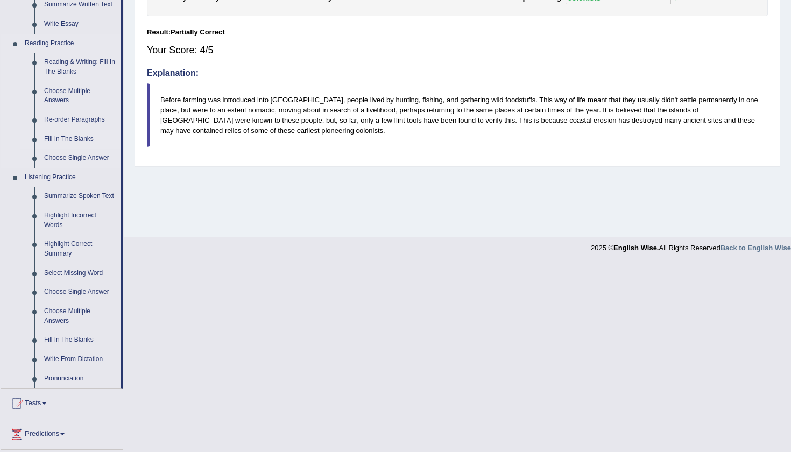
click at [62, 132] on link "Fill In The Blanks" at bounding box center [79, 139] width 81 height 19
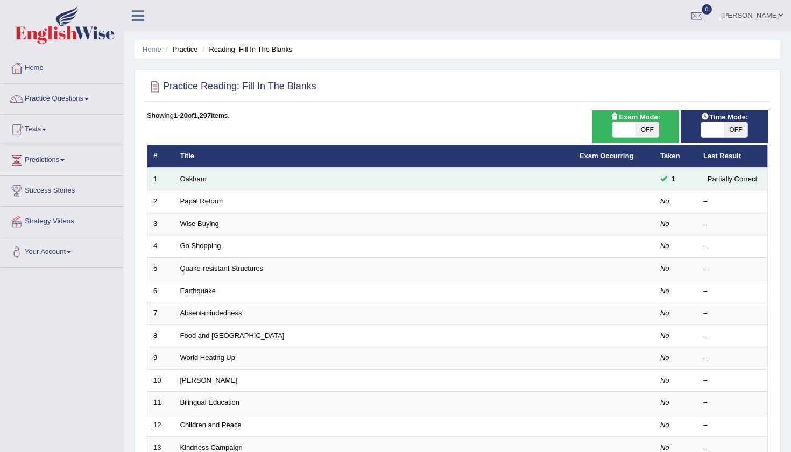
click at [189, 176] on link "Oakham" at bounding box center [193, 179] width 26 height 8
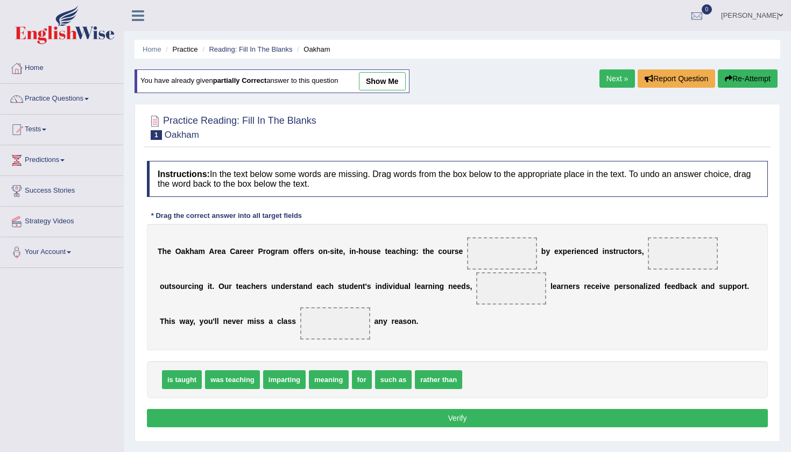
click at [374, 78] on link "show me" at bounding box center [382, 81] width 47 height 18
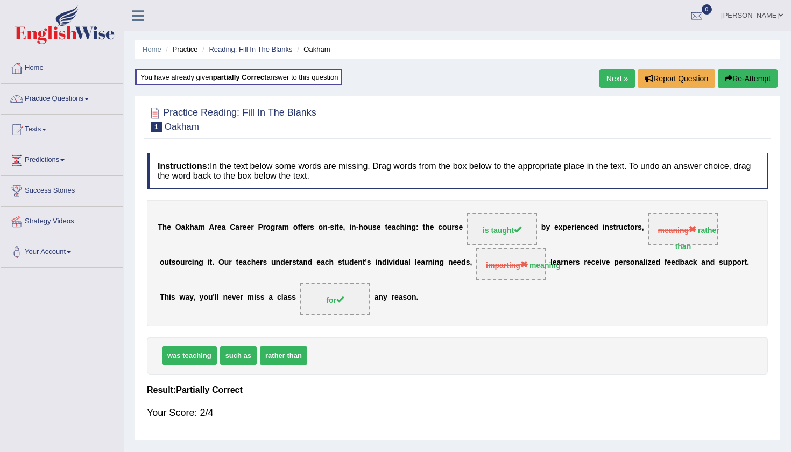
click at [613, 77] on link "Next »" at bounding box center [617, 78] width 36 height 18
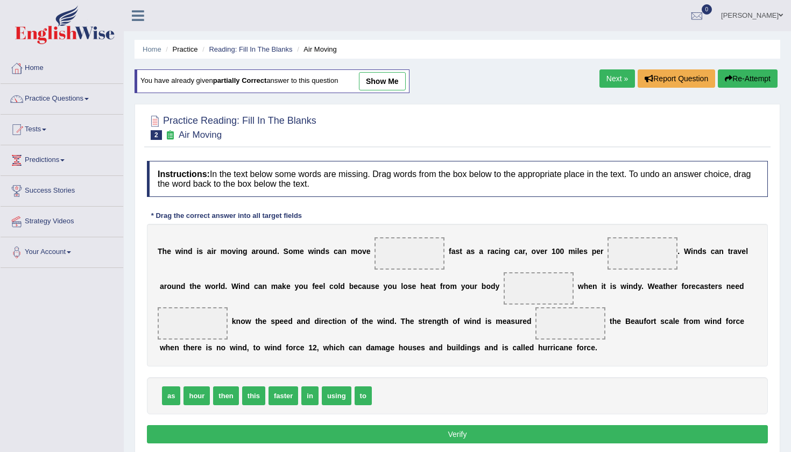
click at [383, 89] on link "show me" at bounding box center [382, 81] width 47 height 18
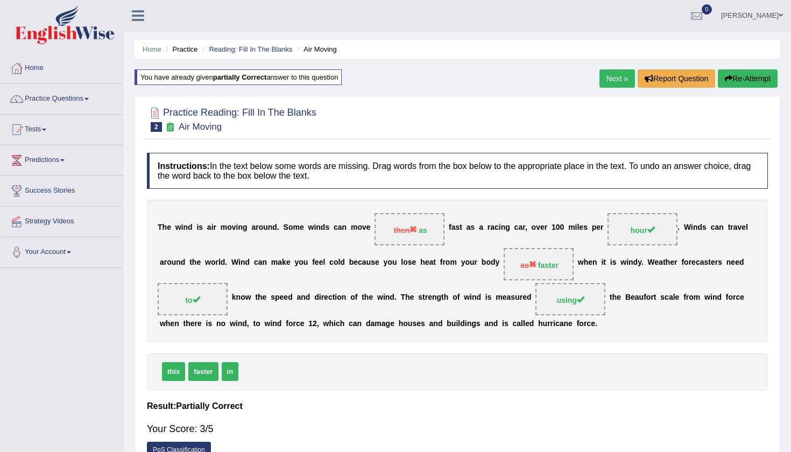
click at [613, 78] on link "Next »" at bounding box center [617, 78] width 36 height 18
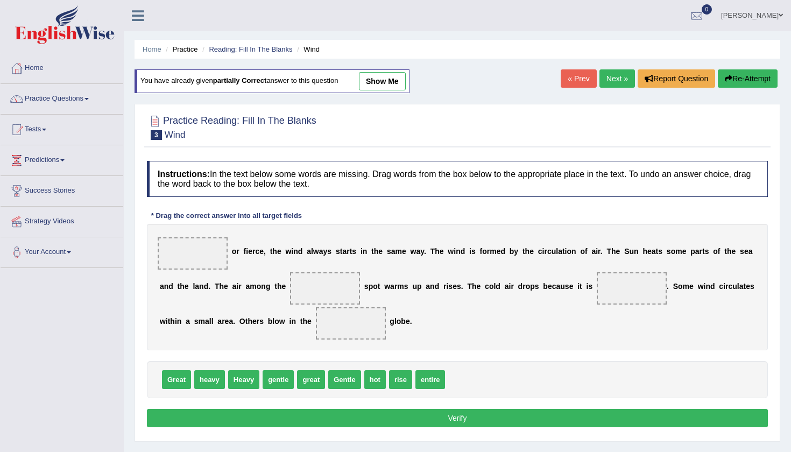
click at [391, 80] on link "show me" at bounding box center [382, 81] width 47 height 18
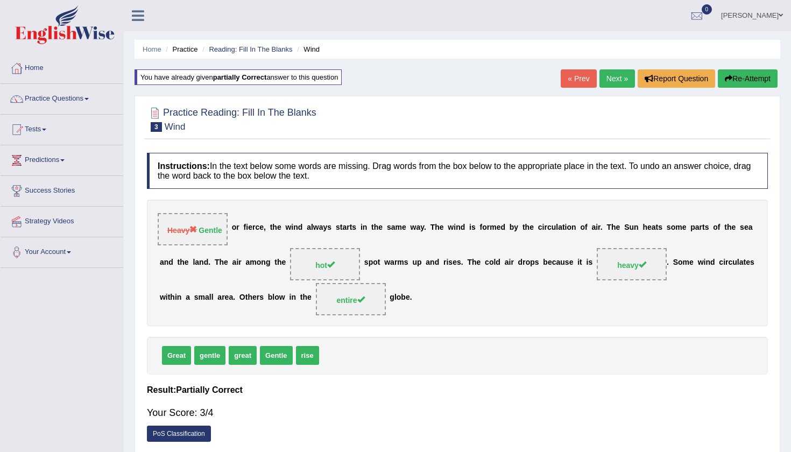
click at [612, 75] on link "Next »" at bounding box center [617, 78] width 36 height 18
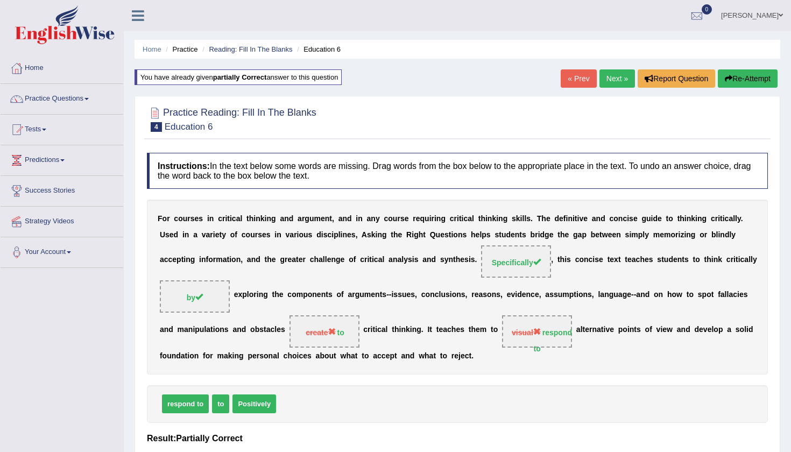
click at [605, 76] on link "Next »" at bounding box center [617, 78] width 36 height 18
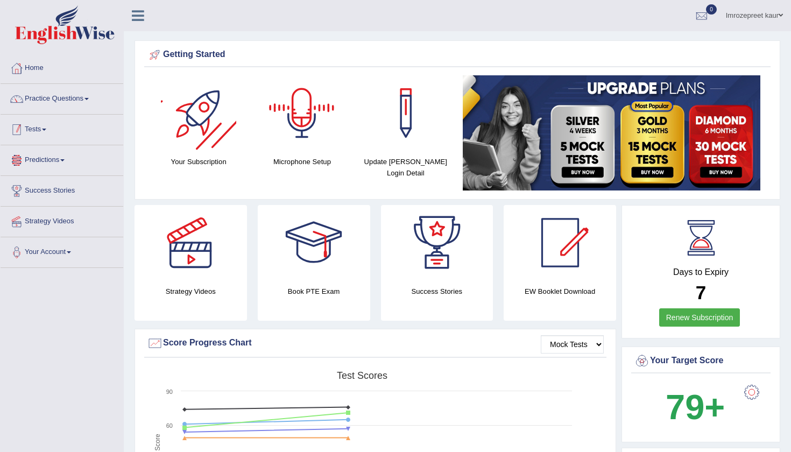
click at [37, 128] on link "Tests" at bounding box center [62, 128] width 123 height 27
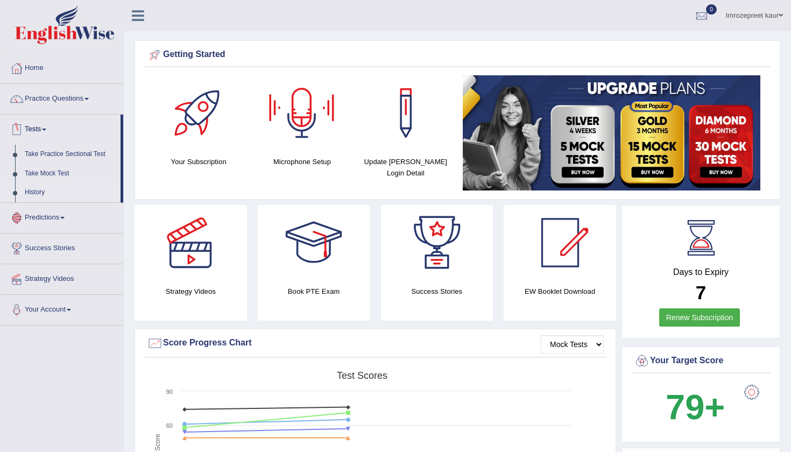
click at [38, 192] on link "History" at bounding box center [70, 192] width 101 height 19
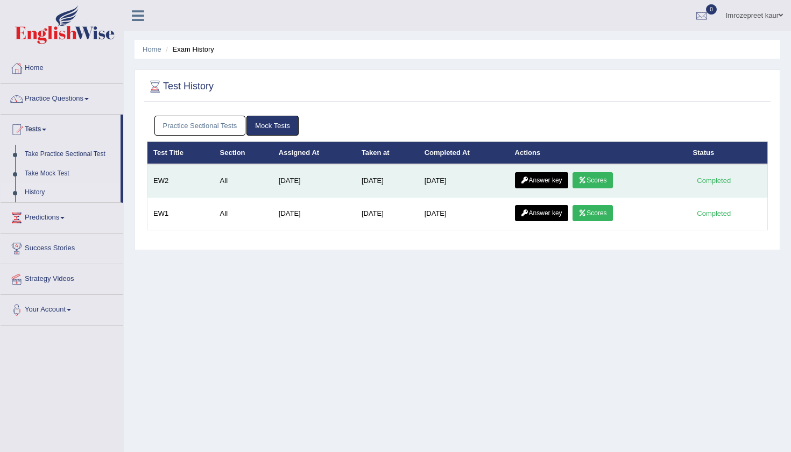
click at [600, 179] on link "Scores" at bounding box center [592, 180] width 40 height 16
click at [535, 183] on link "Answer key" at bounding box center [541, 180] width 53 height 16
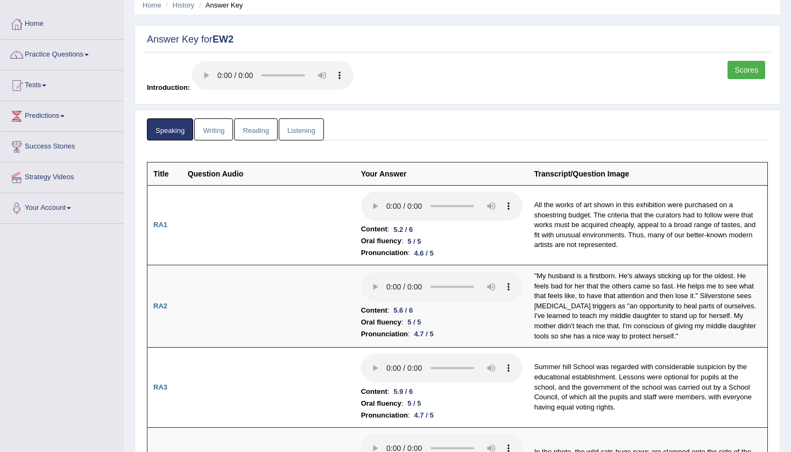
scroll to position [44, 0]
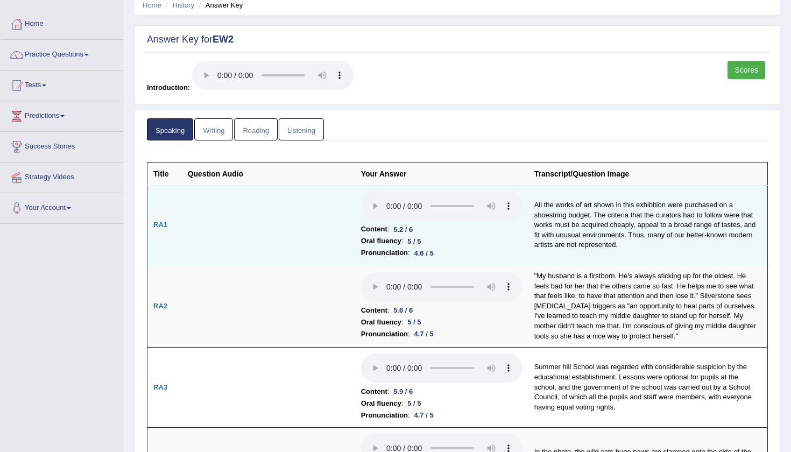
click at [361, 192] on audio at bounding box center [441, 206] width 161 height 29
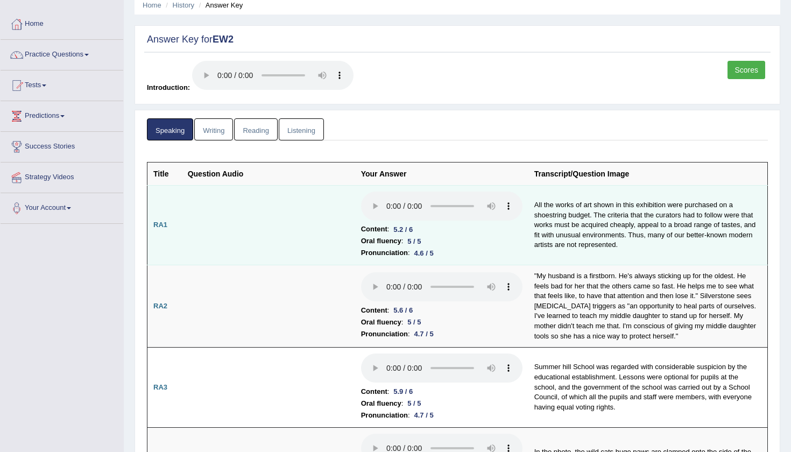
click at [361, 192] on audio at bounding box center [441, 206] width 161 height 29
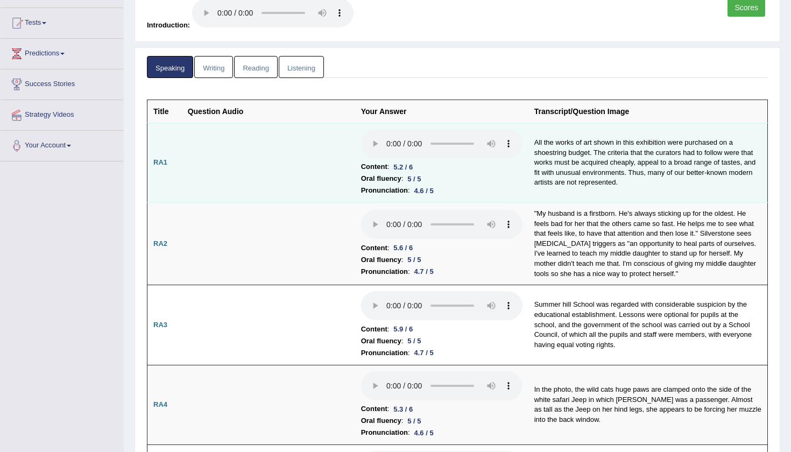
scroll to position [167, 0]
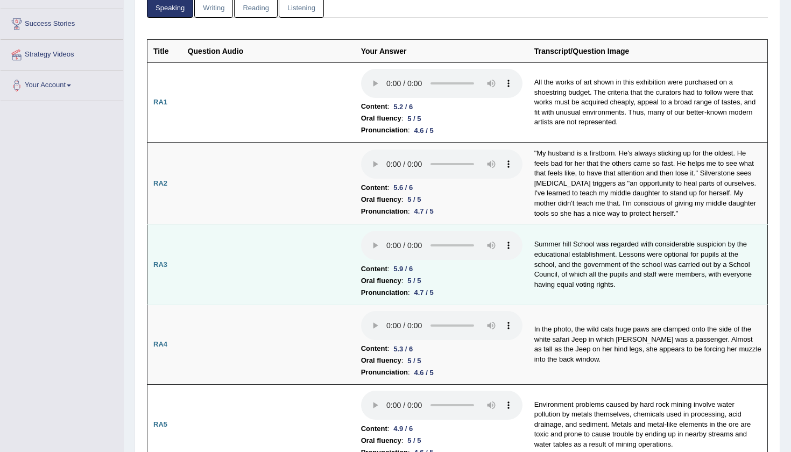
click at [361, 231] on audio at bounding box center [441, 245] width 161 height 29
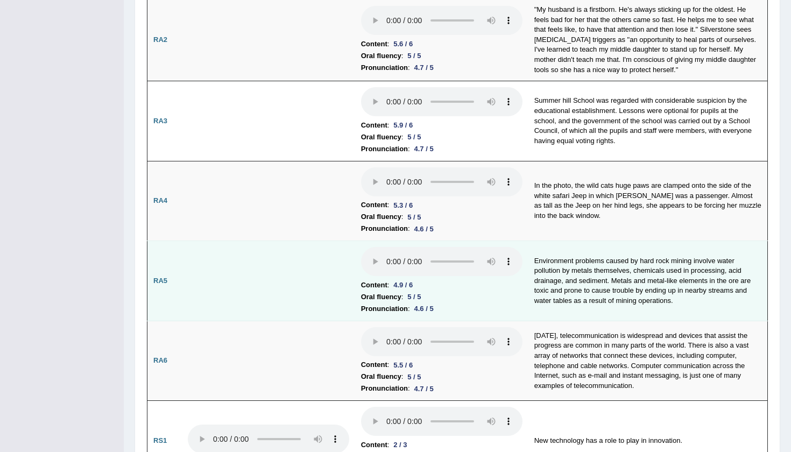
scroll to position [311, 0]
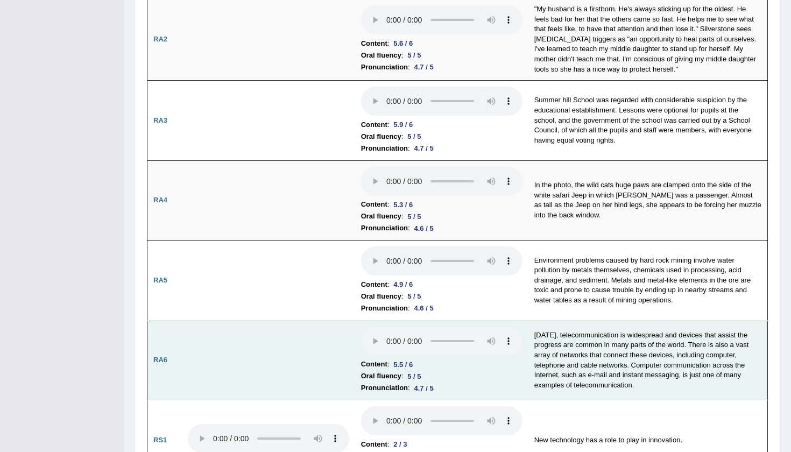
click at [361, 327] on audio at bounding box center [441, 341] width 161 height 29
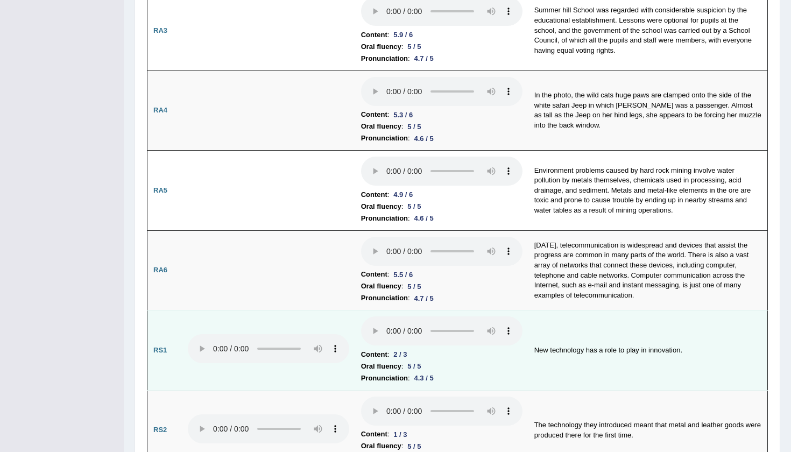
scroll to position [422, 0]
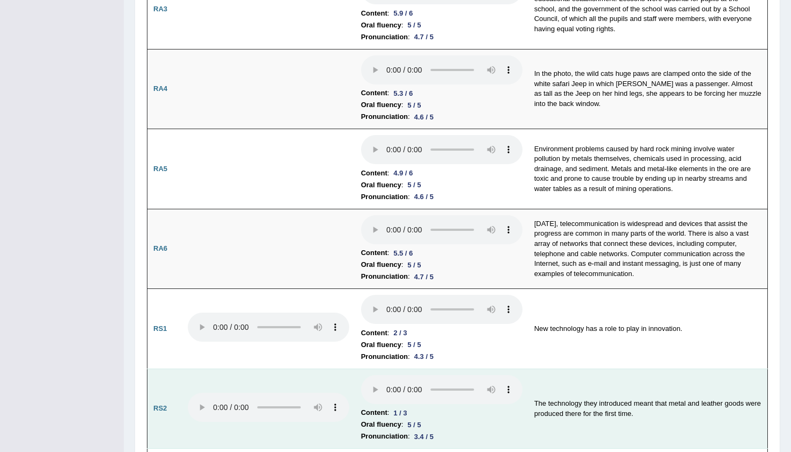
click at [361, 375] on audio at bounding box center [441, 389] width 161 height 29
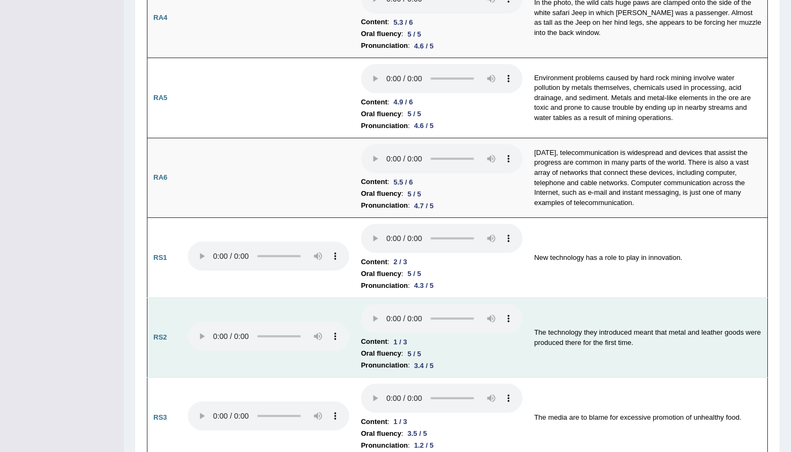
scroll to position [534, 0]
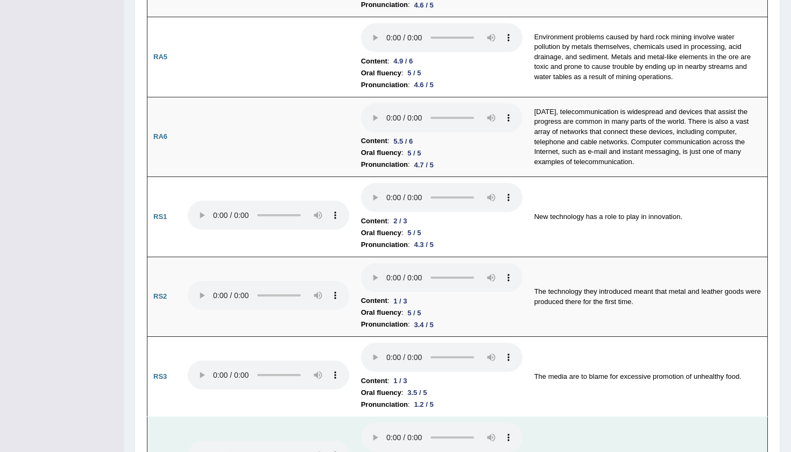
click at [361, 423] on audio at bounding box center [441, 437] width 161 height 29
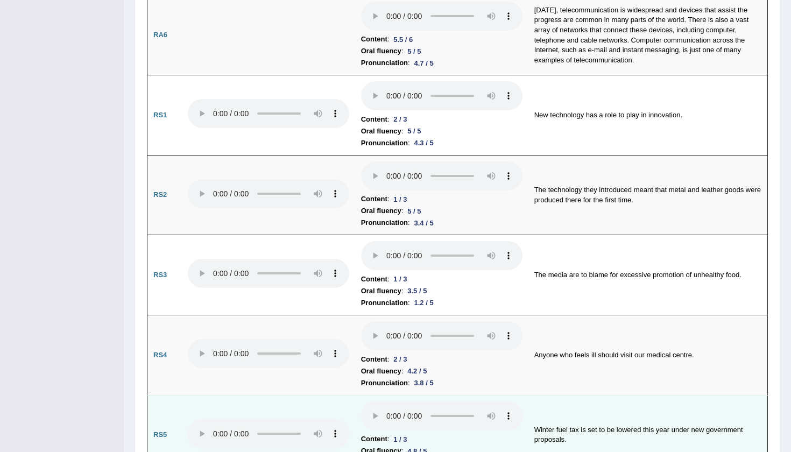
scroll to position [639, 0]
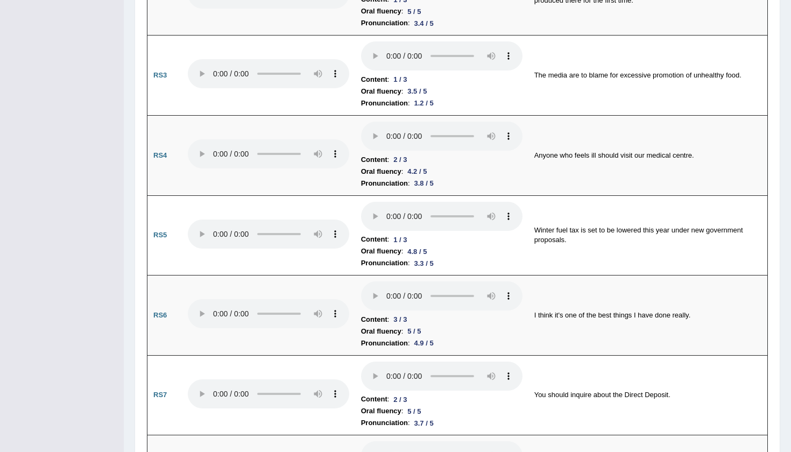
scroll to position [844, 0]
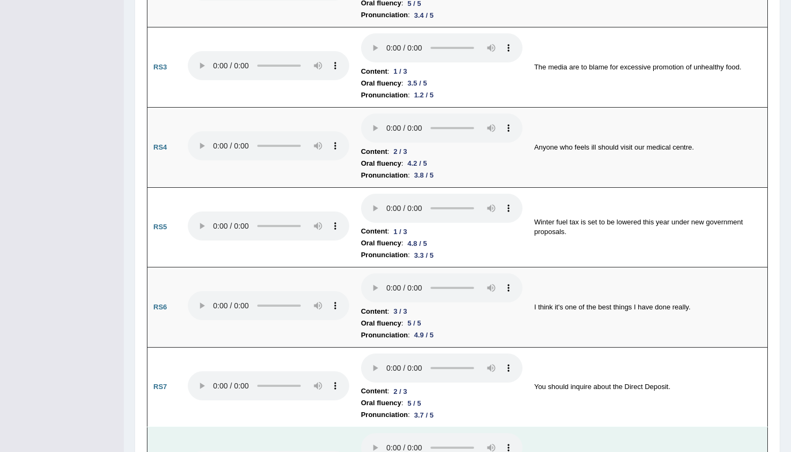
click at [361, 433] on audio at bounding box center [441, 447] width 161 height 29
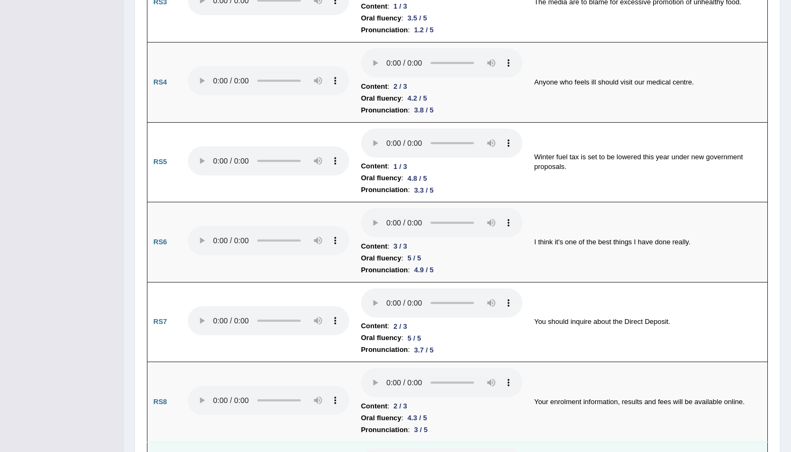
scroll to position [909, 0]
drag, startPoint x: 366, startPoint y: 278, endPoint x: 394, endPoint y: 284, distance: 29.1
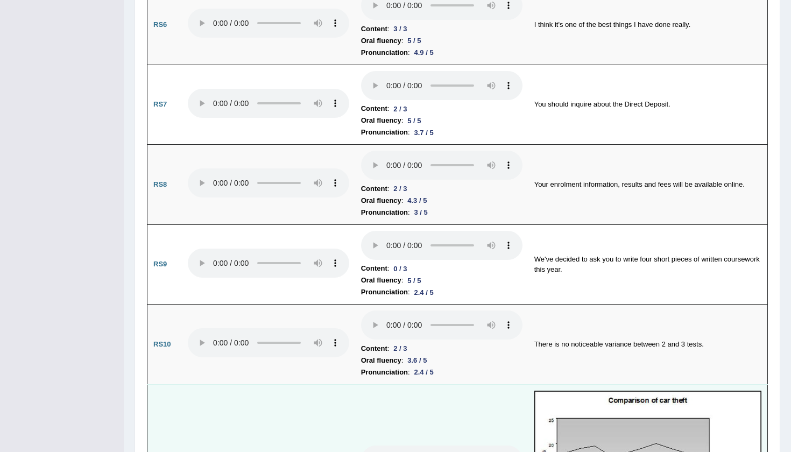
scroll to position [1124, 0]
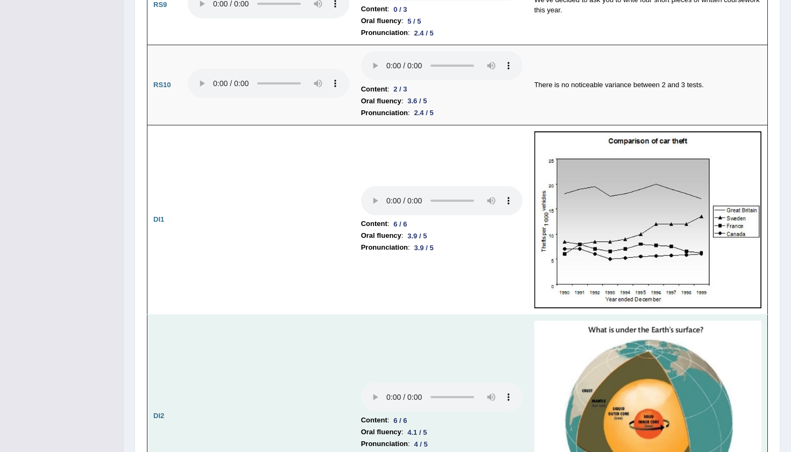
scroll to position [1385, 0]
click at [361, 383] on audio at bounding box center [441, 397] width 161 height 29
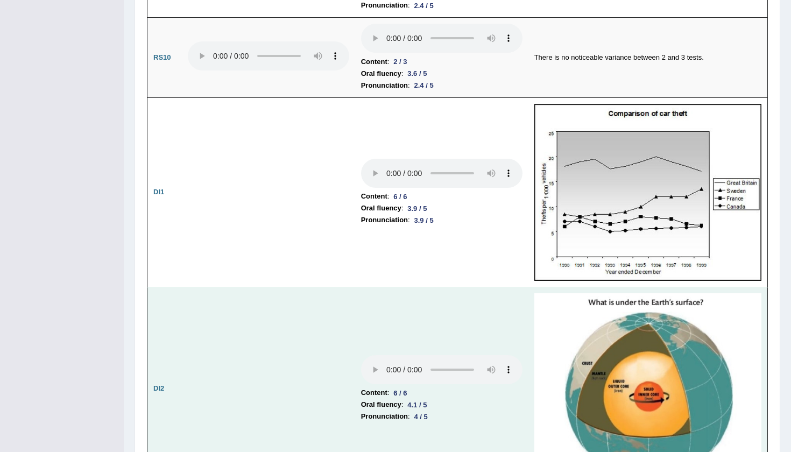
scroll to position [1413, 0]
click at [361, 355] on audio at bounding box center [441, 369] width 161 height 29
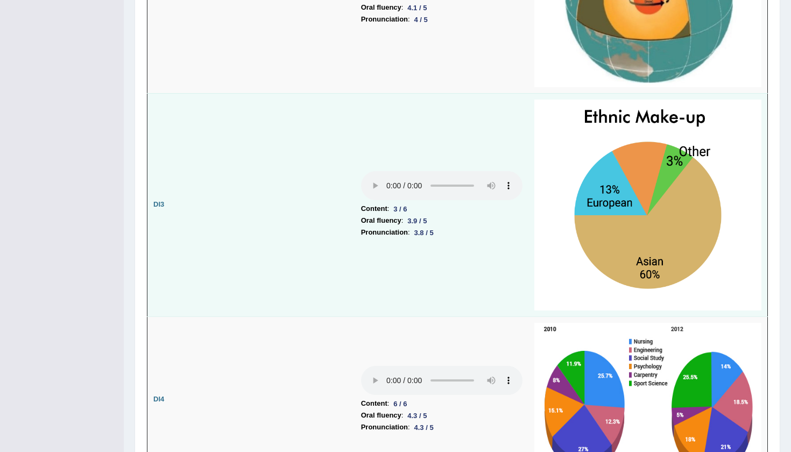
scroll to position [1802, 0]
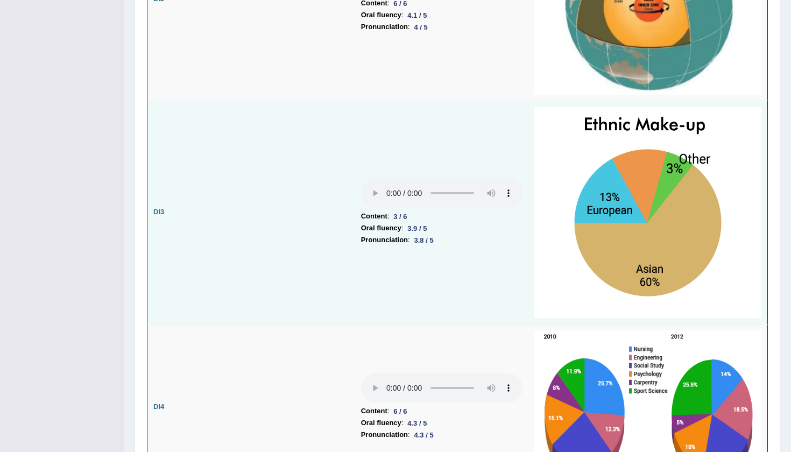
click at [361, 179] on audio at bounding box center [441, 193] width 161 height 29
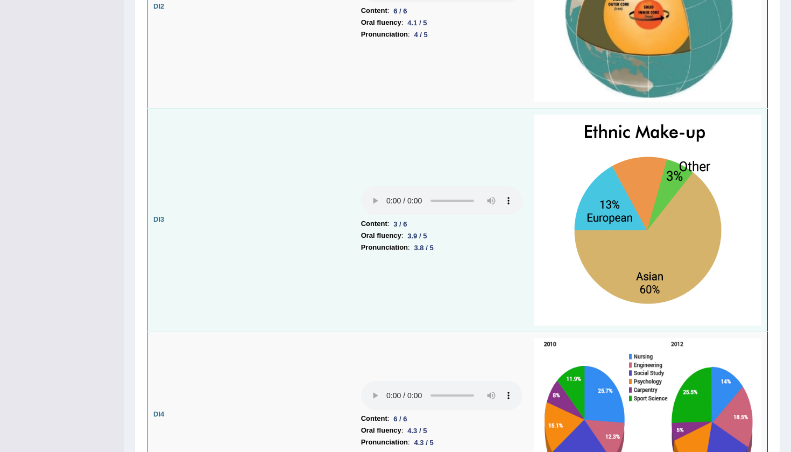
scroll to position [1797, 0]
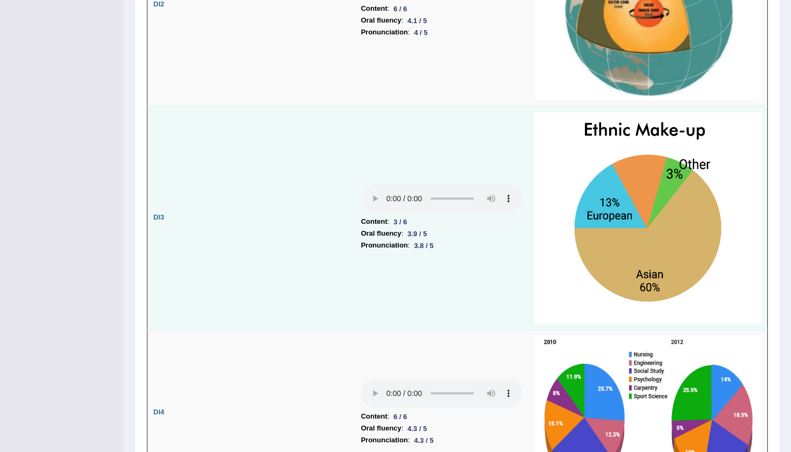
click at [361, 184] on audio at bounding box center [441, 198] width 161 height 29
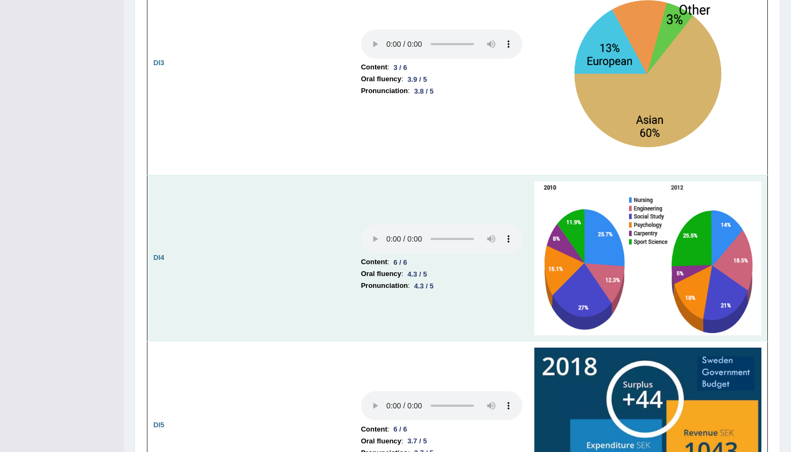
scroll to position [1952, 0]
click at [361, 224] on audio at bounding box center [441, 238] width 161 height 29
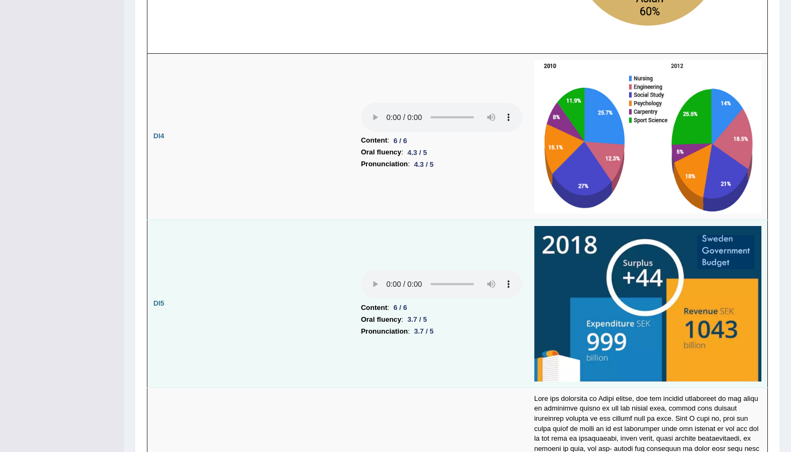
scroll to position [2073, 0]
click at [361, 270] on audio at bounding box center [441, 284] width 161 height 29
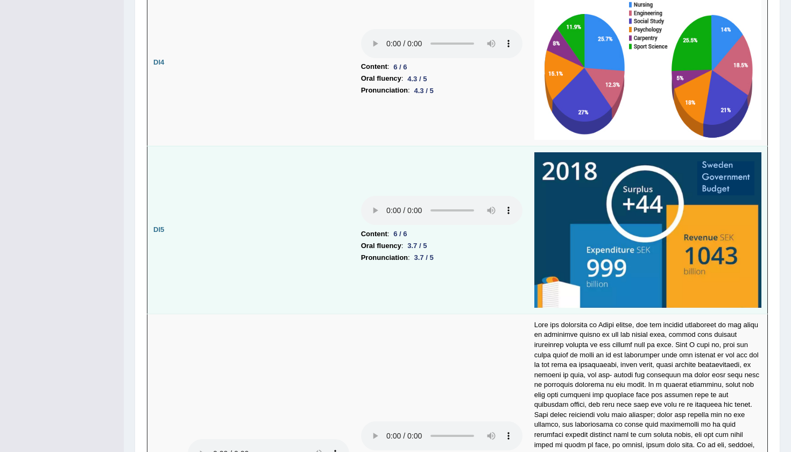
scroll to position [2147, 0]
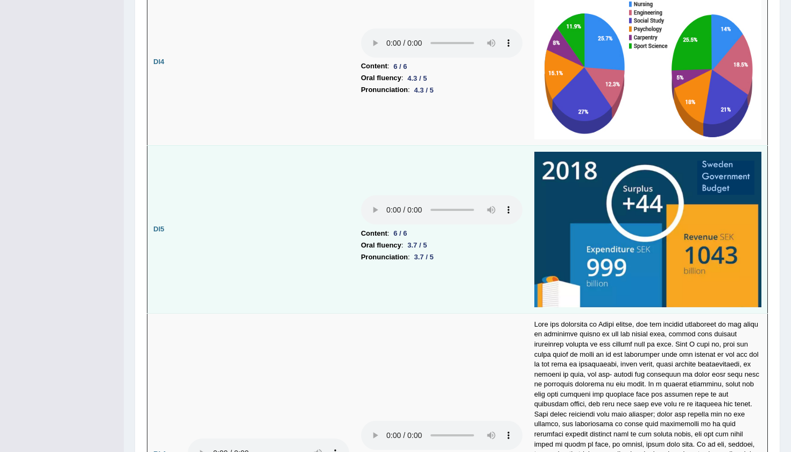
click at [361, 195] on audio at bounding box center [441, 209] width 161 height 29
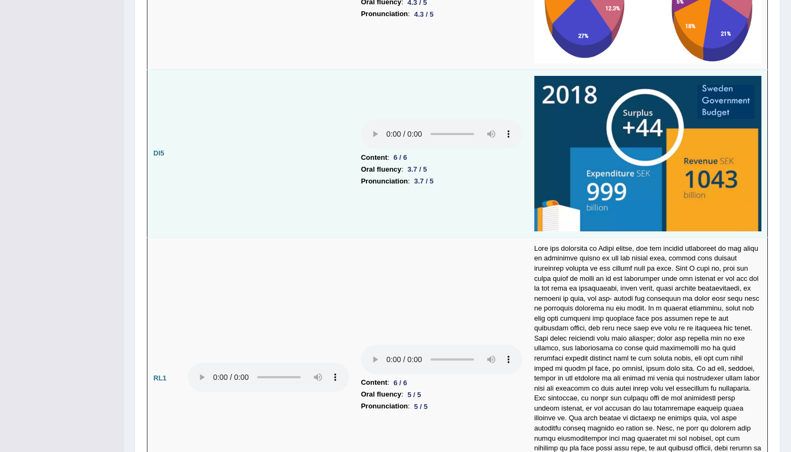
scroll to position [2236, 0]
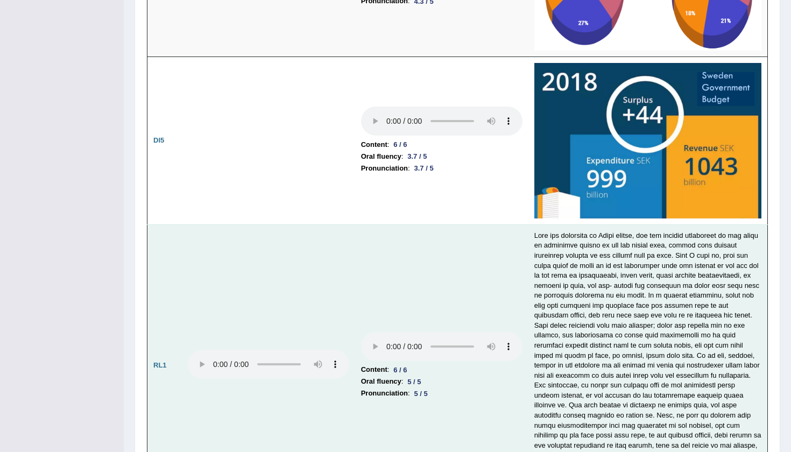
click at [361, 332] on audio at bounding box center [441, 346] width 161 height 29
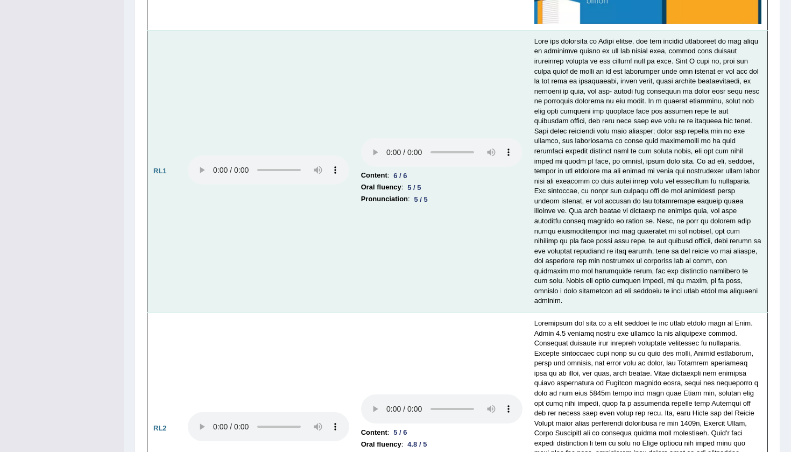
scroll to position [2479, 0]
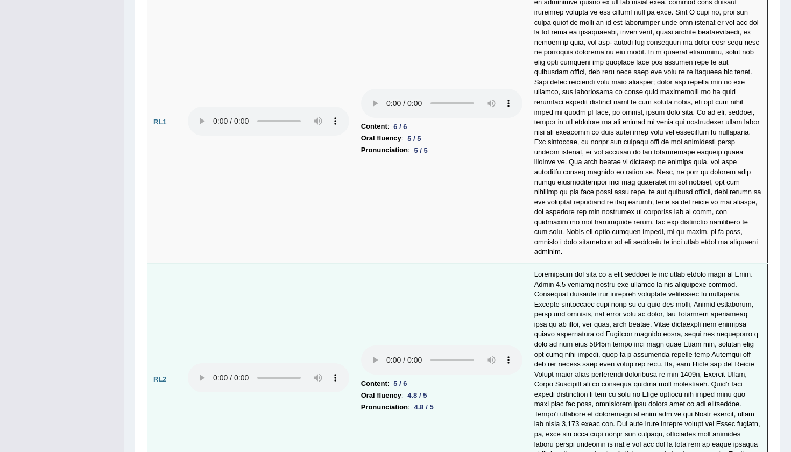
click at [361, 345] on audio at bounding box center [441, 359] width 161 height 29
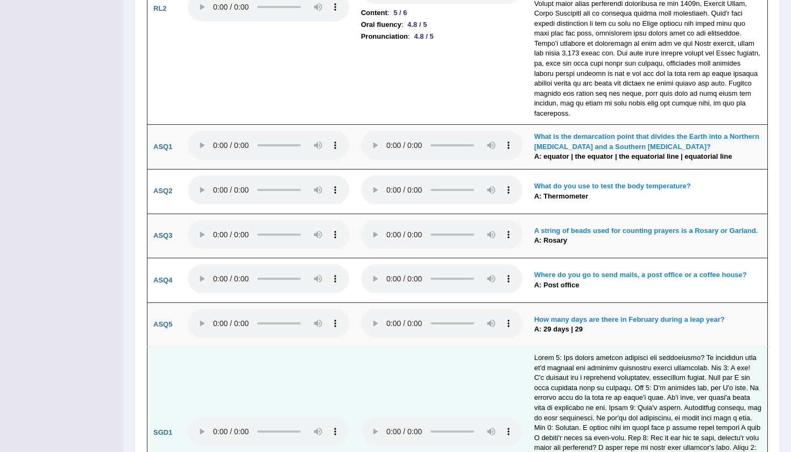
scroll to position [2669, 0]
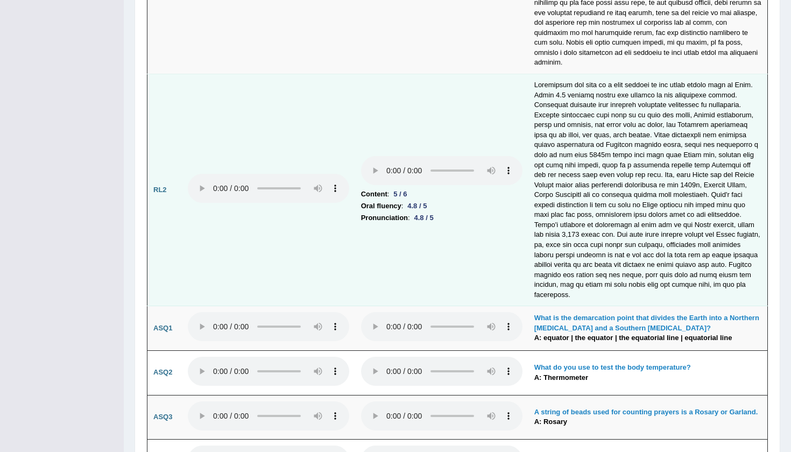
click at [619, 148] on td at bounding box center [647, 190] width 239 height 232
click at [200, 174] on audio at bounding box center [268, 188] width 161 height 29
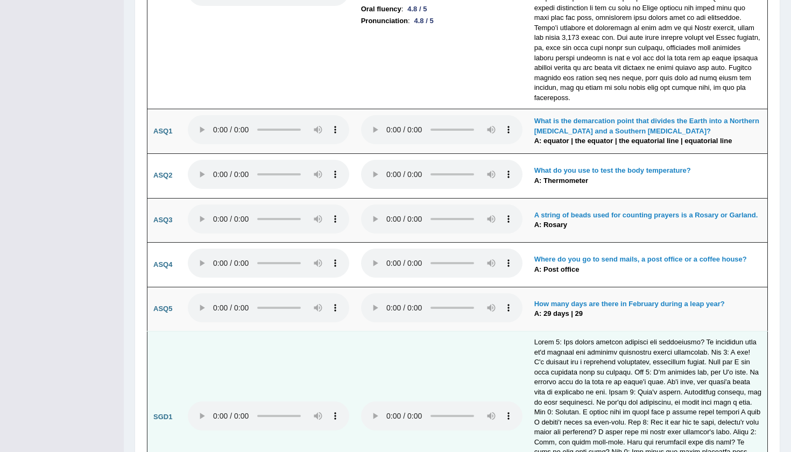
scroll to position [2868, 0]
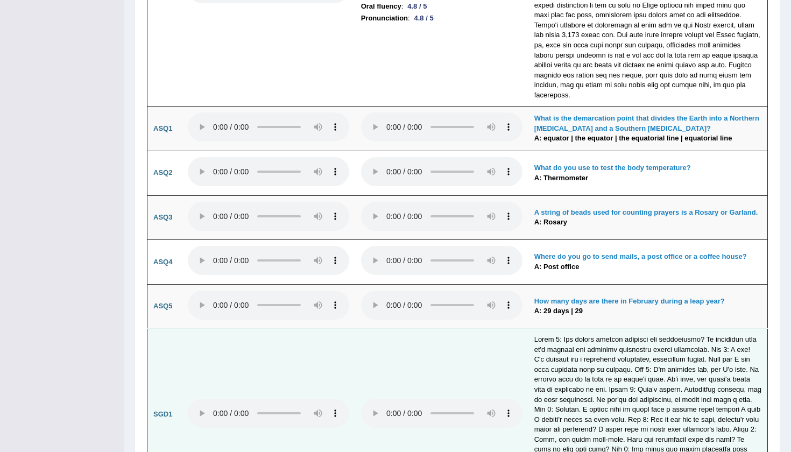
click at [361, 399] on audio at bounding box center [441, 413] width 161 height 29
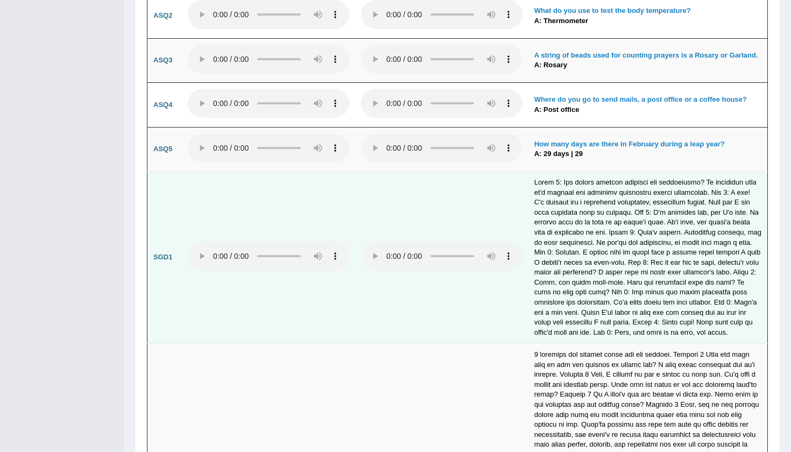
scroll to position [3055, 0]
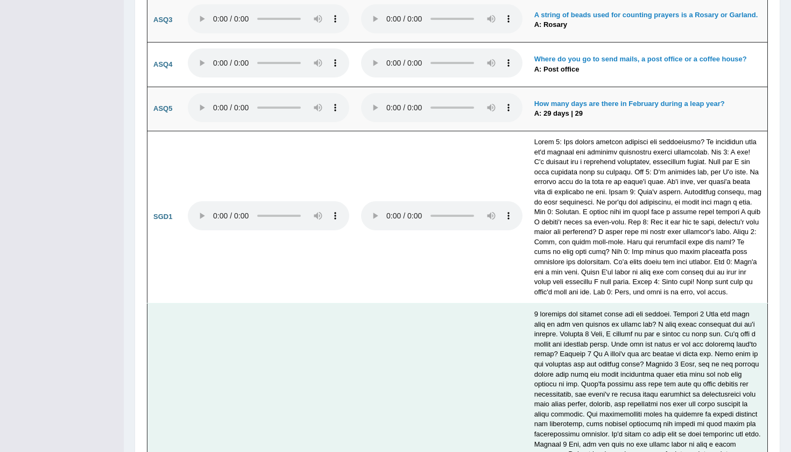
scroll to position [3070, 0]
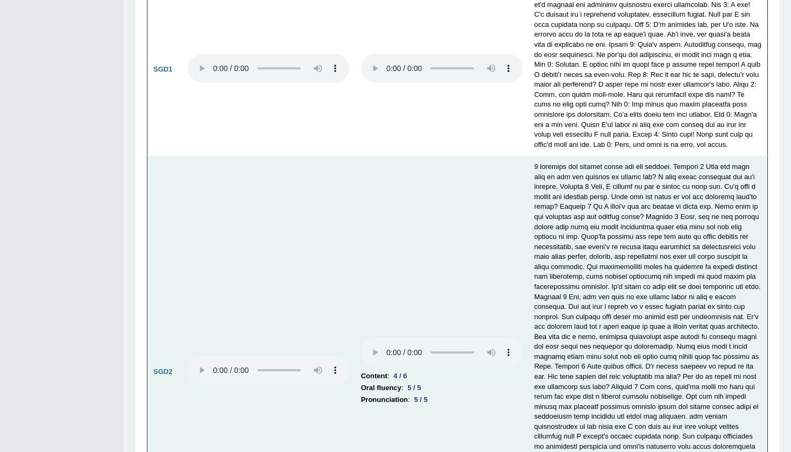
scroll to position [3213, 0]
click at [361, 338] on audio at bounding box center [441, 352] width 161 height 29
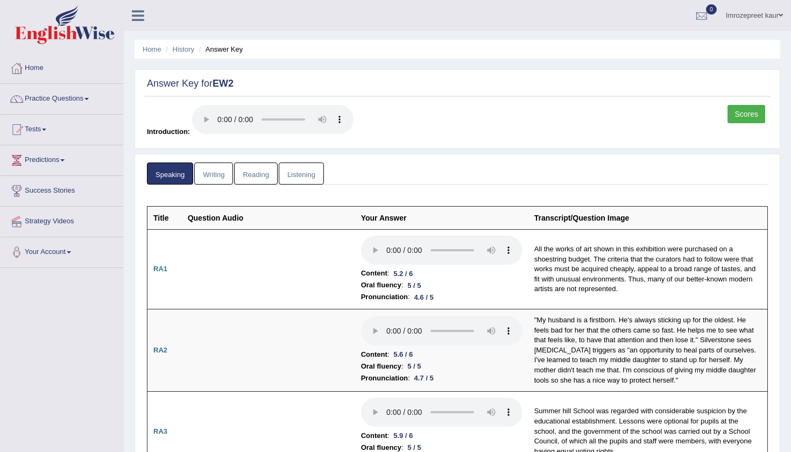
scroll to position [0, 0]
click at [222, 162] on link "Writing" at bounding box center [213, 173] width 39 height 22
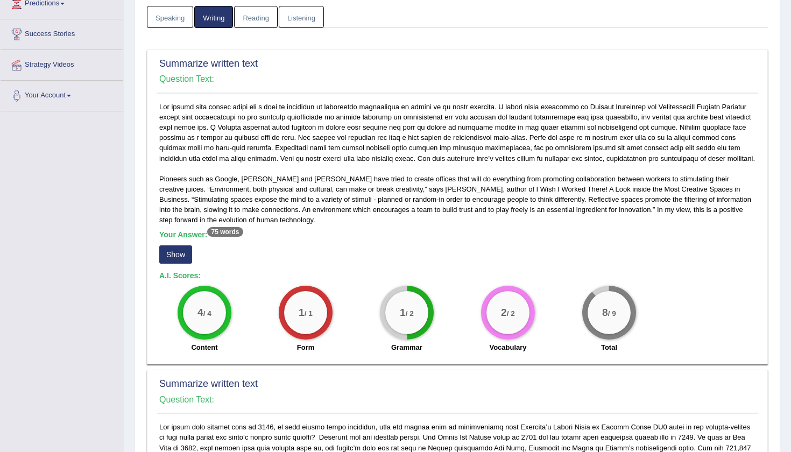
scroll to position [168, 0]
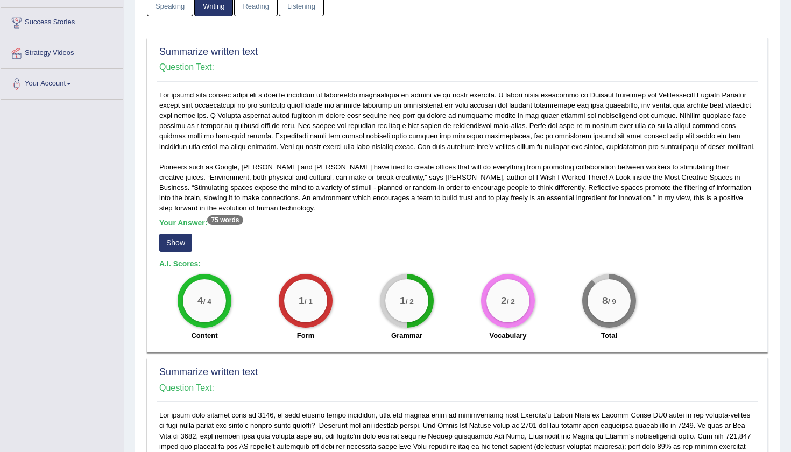
click at [181, 235] on button "Show" at bounding box center [175, 243] width 33 height 18
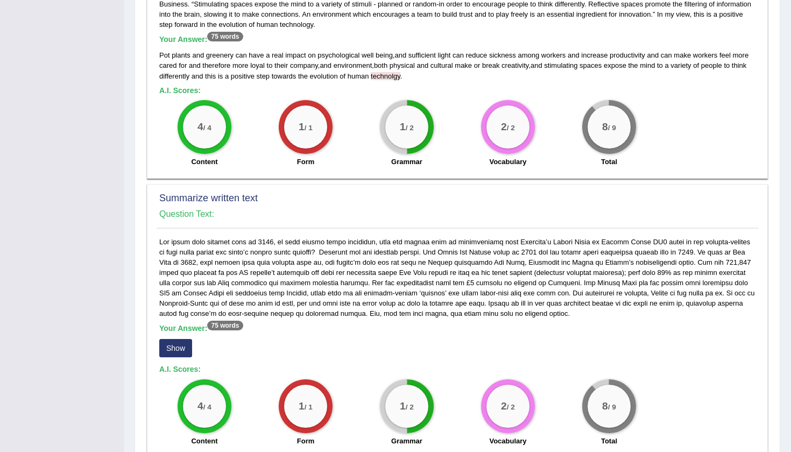
scroll to position [399, 0]
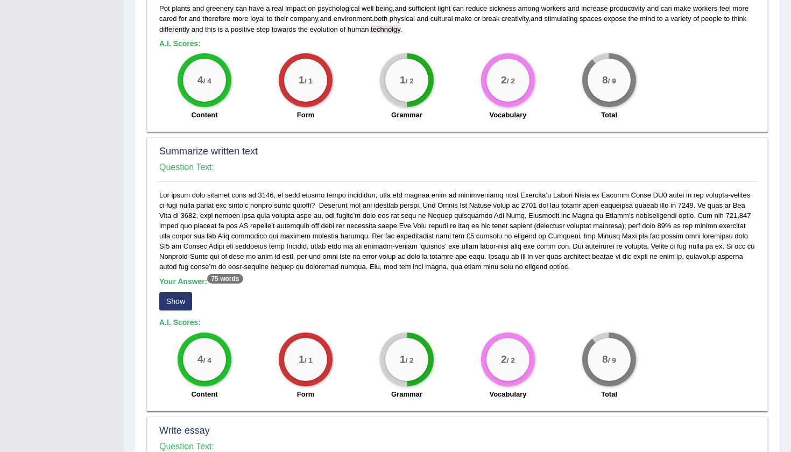
click at [184, 294] on button "Show" at bounding box center [175, 301] width 33 height 18
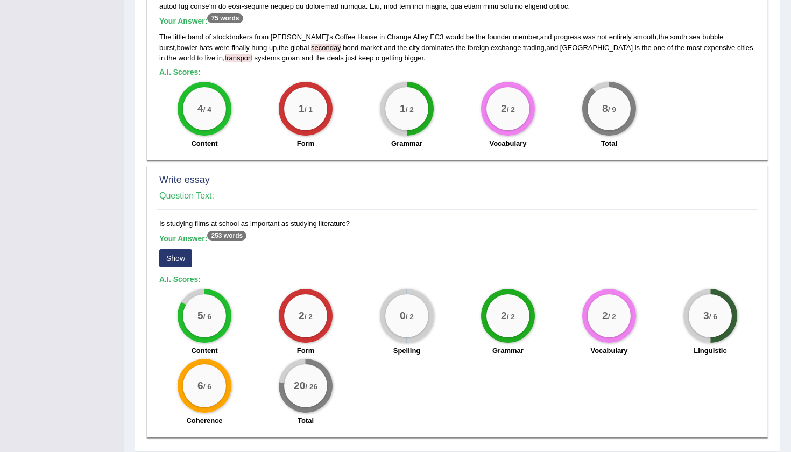
scroll to position [673, 0]
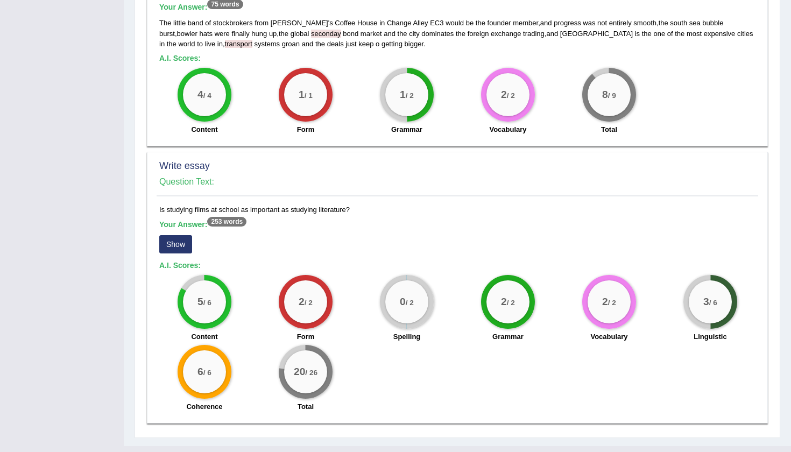
click at [177, 242] on button "Show" at bounding box center [175, 244] width 33 height 18
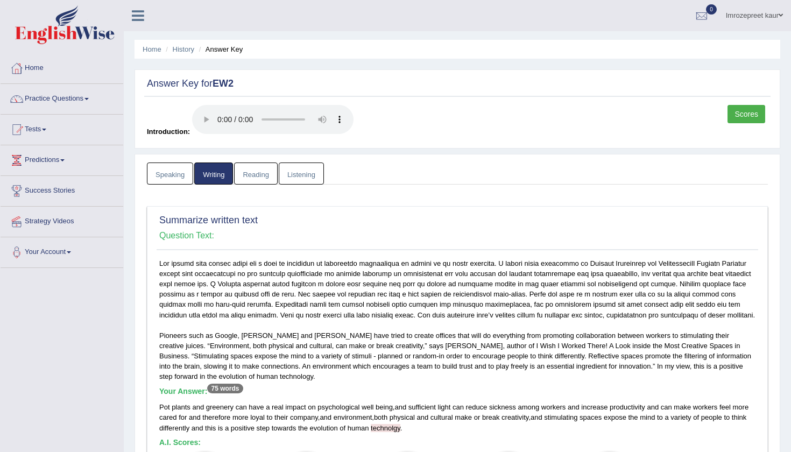
scroll to position [0, 0]
click at [266, 167] on link "Reading" at bounding box center [255, 173] width 43 height 22
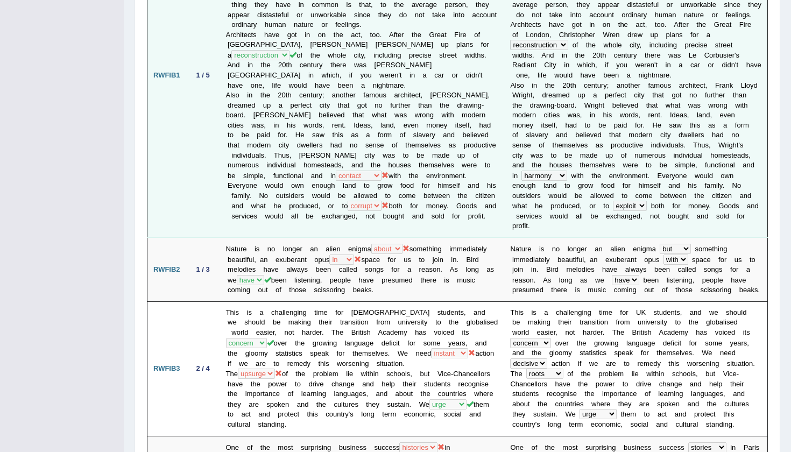
scroll to position [317, 0]
drag, startPoint x: 313, startPoint y: 142, endPoint x: 345, endPoint y: 145, distance: 32.5
click at [345, 145] on td "Many Utopias have been dreamed up through the ages. From Plato's Republic to Th…" at bounding box center [362, 74] width 285 height 324
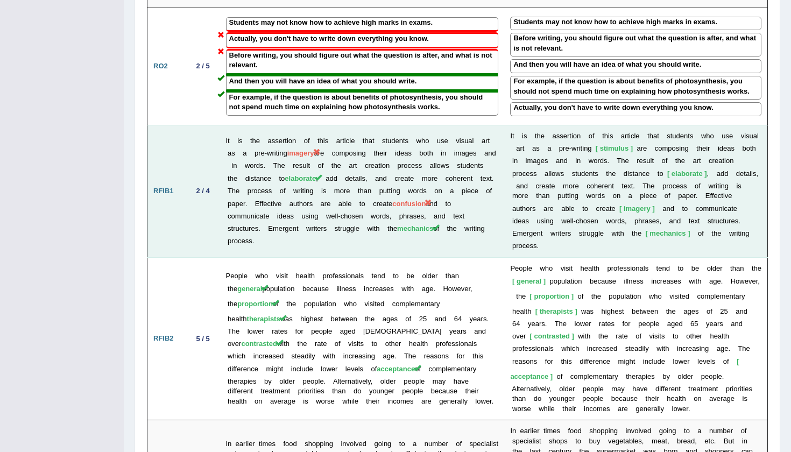
scroll to position [1431, 0]
drag, startPoint x: 230, startPoint y: 51, endPoint x: 256, endPoint y: 52, distance: 25.8
click at [257, 125] on td "It is the assertion of this article that students who use visual art as a pre-w…" at bounding box center [362, 191] width 285 height 132
drag, startPoint x: 230, startPoint y: 108, endPoint x: 253, endPoint y: 108, distance: 23.1
click at [253, 125] on td "It is the assertion of this article that students who use visual art as a pre-w…" at bounding box center [362, 191] width 285 height 132
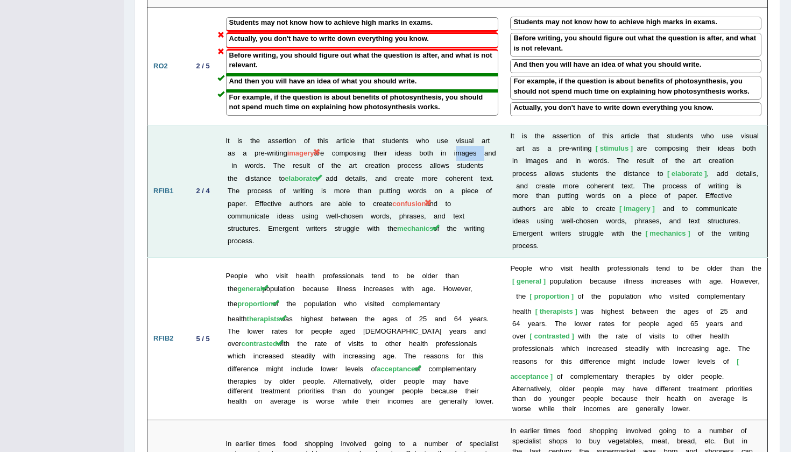
drag, startPoint x: 254, startPoint y: 52, endPoint x: 227, endPoint y: 54, distance: 27.0
click at [227, 125] on td "It is the assertion of this article that students who use visual art as a pre-w…" at bounding box center [362, 191] width 285 height 132
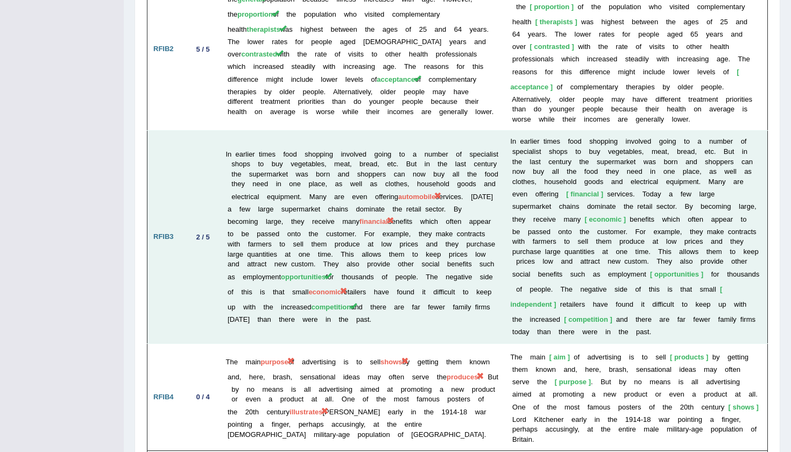
scroll to position [1720, 0]
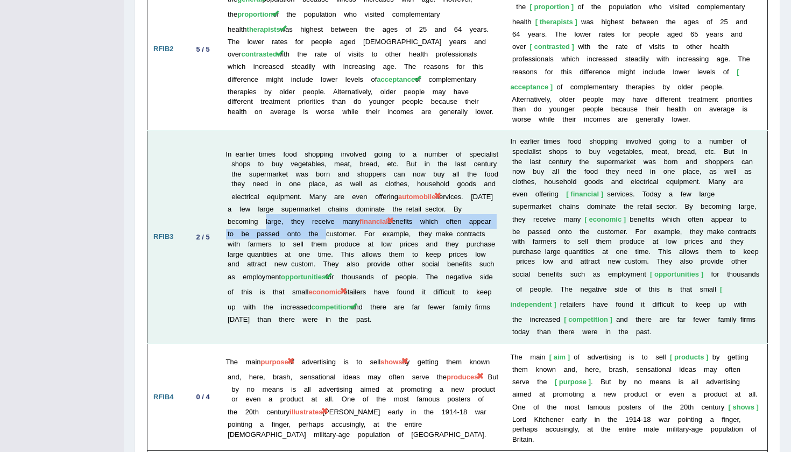
drag, startPoint x: 380, startPoint y: 81, endPoint x: 469, endPoint y: 90, distance: 89.7
click at [469, 131] on td "In earlier times food shopping involved going to a number of specialist shops t…" at bounding box center [362, 237] width 285 height 213
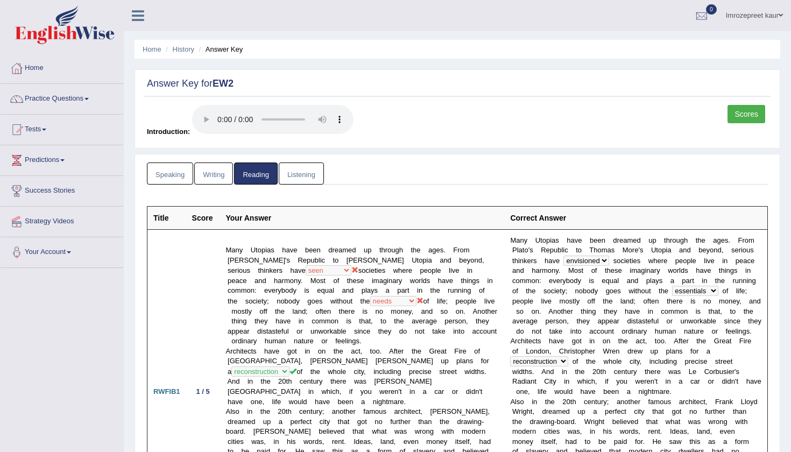
scroll to position [0, 0]
click at [315, 163] on link "Listening" at bounding box center [301, 173] width 45 height 22
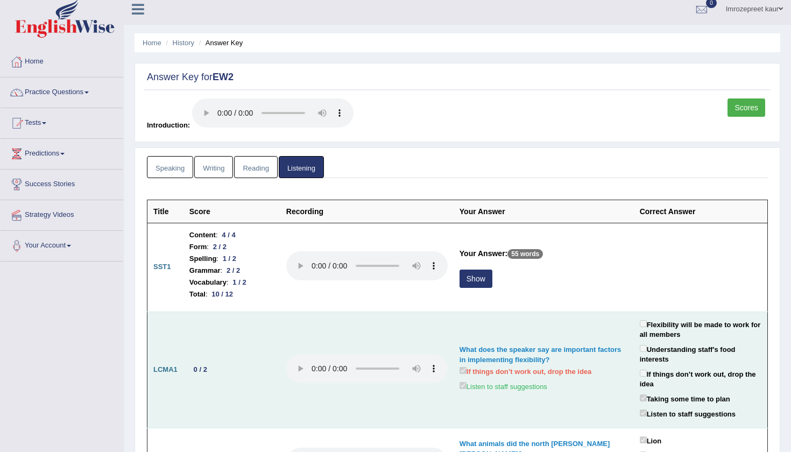
scroll to position [1, 0]
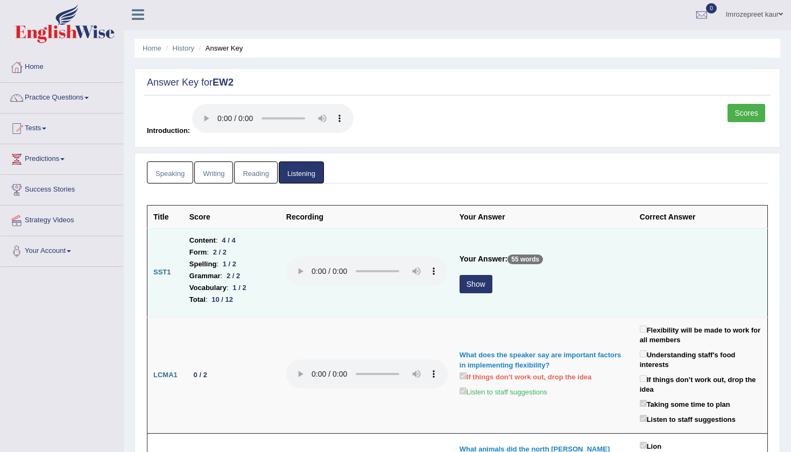
click at [459, 275] on button "Show" at bounding box center [475, 284] width 33 height 18
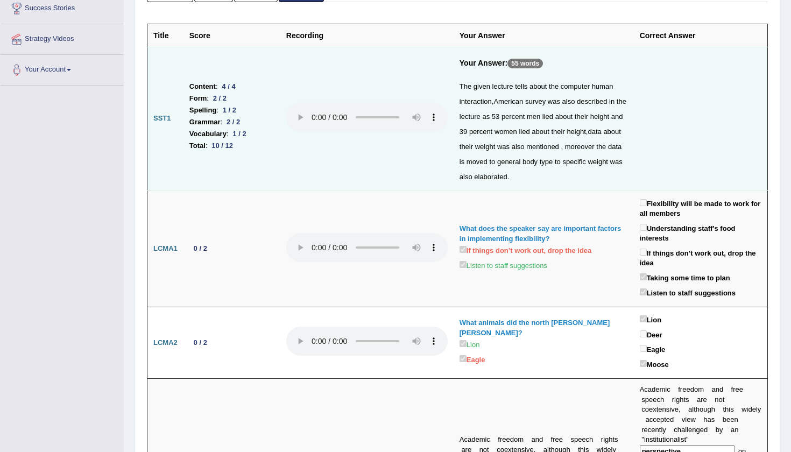
scroll to position [183, 0]
drag, startPoint x: 227, startPoint y: 101, endPoint x: 246, endPoint y: 101, distance: 19.4
click at [246, 103] on li "Spelling : 1 / 2" at bounding box center [231, 109] width 85 height 12
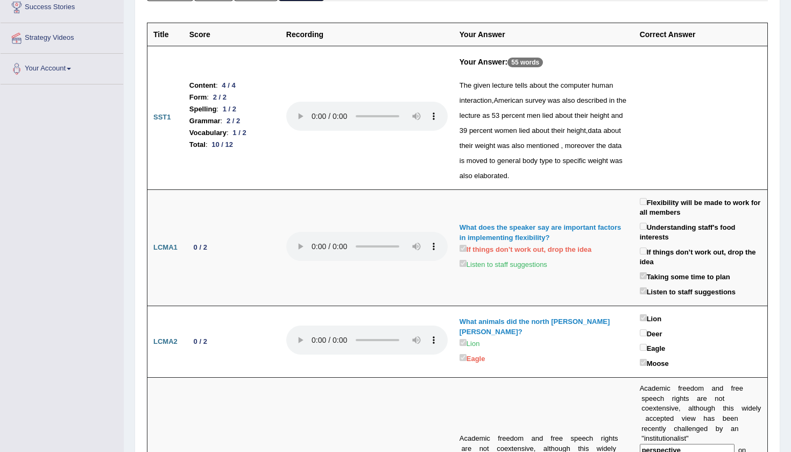
click at [549, 81] on div "The given lecture tells about the computer human interaction , American survey …" at bounding box center [543, 130] width 168 height 105
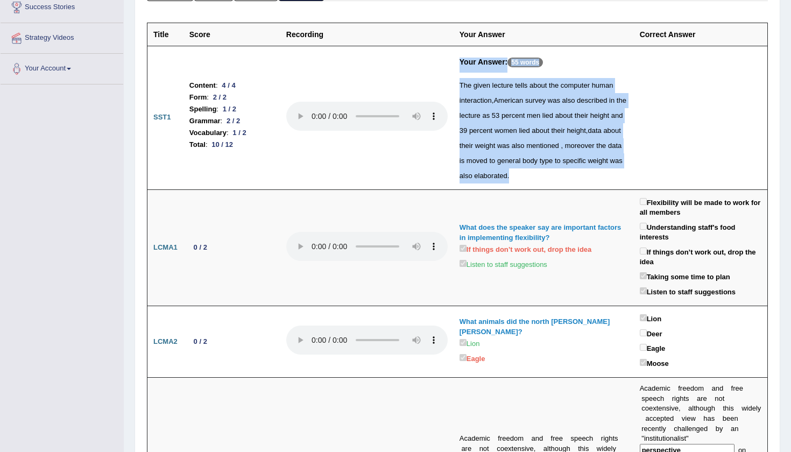
drag, startPoint x: 423, startPoint y: 65, endPoint x: 484, endPoint y: 169, distance: 121.1
click at [484, 169] on tr "SST1 Content : 4 / 4 Form : 2 / 2 Spelling : 1 / 2 Grammar : 2 / 2 Vocabulary :…" at bounding box center [457, 118] width 620 height 144
click at [484, 169] on div "The given lecture tells about the computer human interaction , American survey …" at bounding box center [543, 130] width 168 height 105
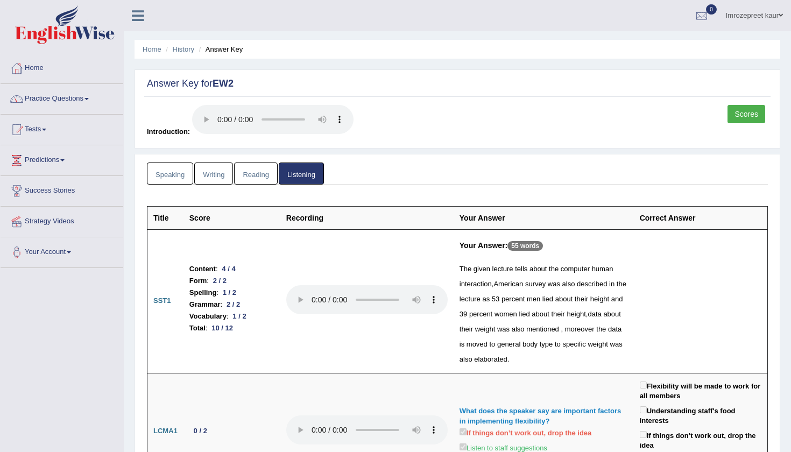
scroll to position [0, 0]
click at [746, 101] on div "Answer Key for EW2 Scores Introduction:" at bounding box center [458, 108] width 646 height 79
click at [741, 117] on link "Scores" at bounding box center [746, 114] width 38 height 18
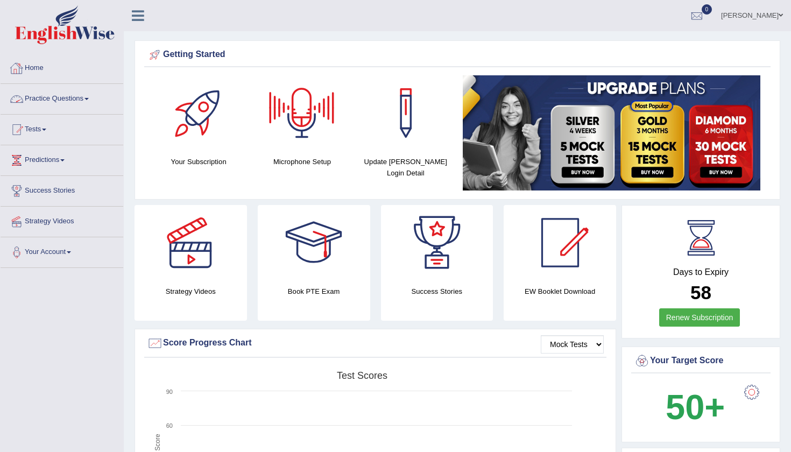
click at [83, 87] on link "Practice Questions" at bounding box center [62, 97] width 123 height 27
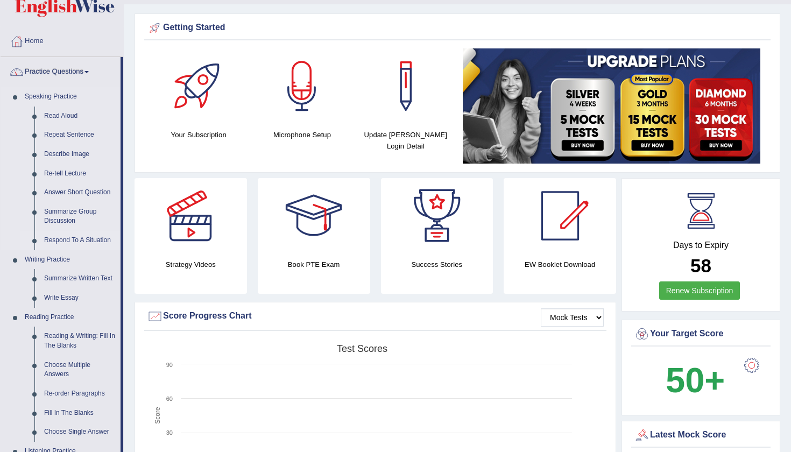
scroll to position [27, 0]
click at [67, 75] on link "Practice Questions" at bounding box center [61, 69] width 120 height 27
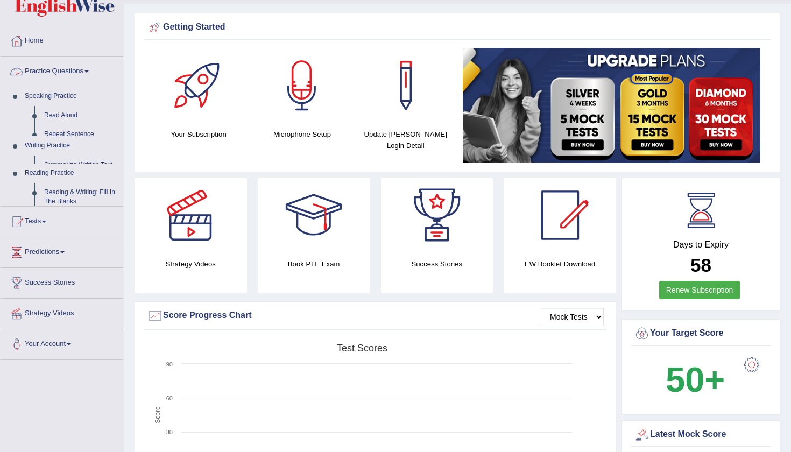
click at [67, 75] on link "Practice Questions" at bounding box center [62, 69] width 123 height 27
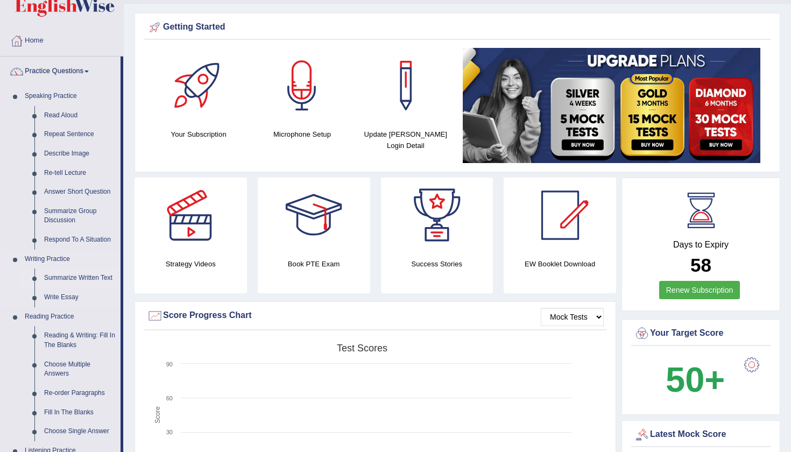
click at [82, 275] on link "Summarize Written Text" at bounding box center [79, 277] width 81 height 19
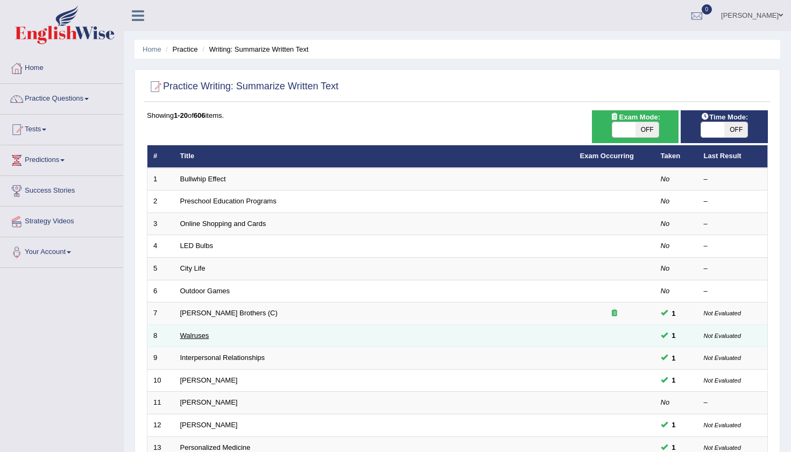
click at [186, 331] on link "Walruses" at bounding box center [194, 335] width 29 height 8
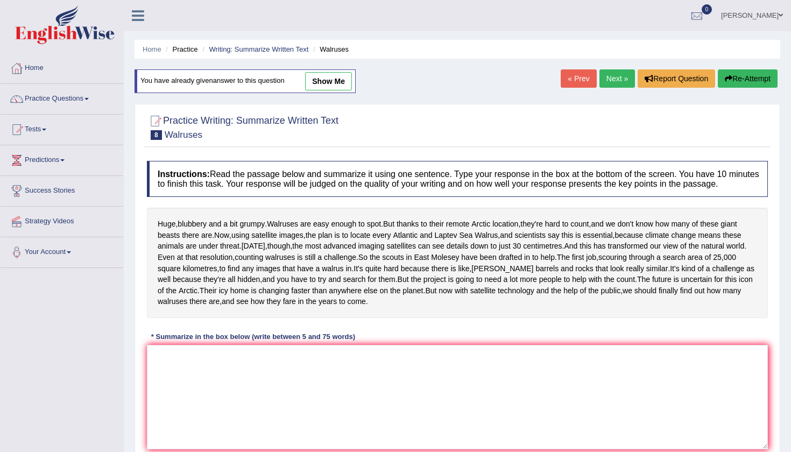
click at [345, 75] on link "show me" at bounding box center [328, 81] width 47 height 18
type textarea "walruses are easy enough to spot ,but theyare hard to count and the plan is to …"
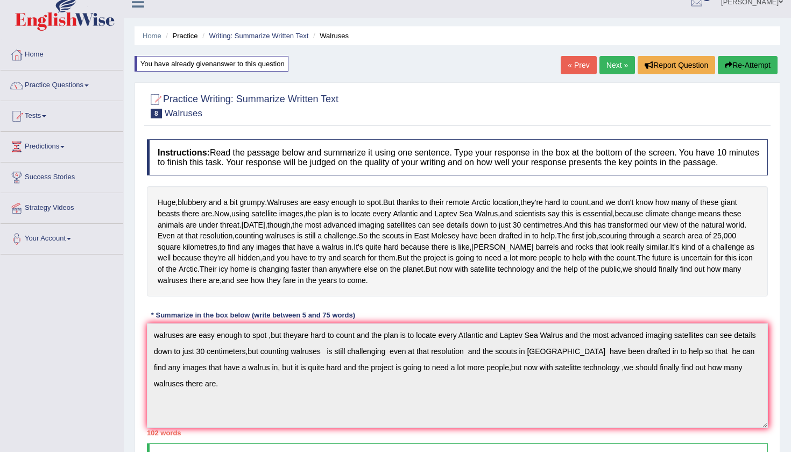
scroll to position [5, 0]
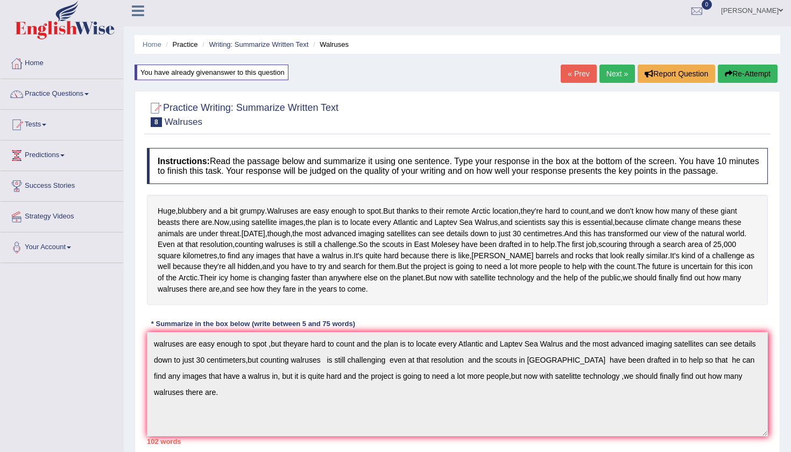
click at [746, 80] on button "Re-Attempt" at bounding box center [748, 74] width 60 height 18
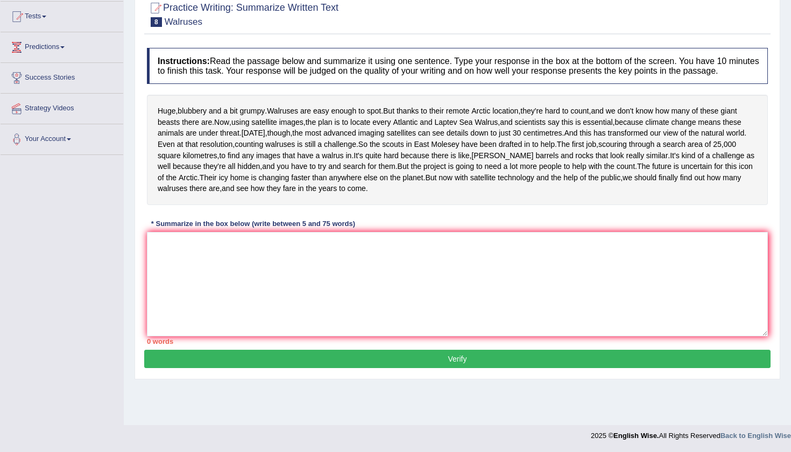
scroll to position [135, 0]
click at [256, 300] on textarea at bounding box center [457, 284] width 621 height 104
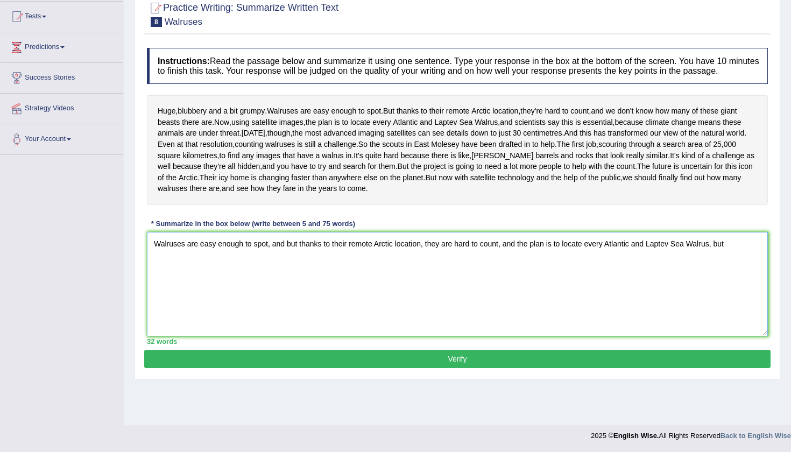
click at [521, 283] on textarea "Walruses are easy enough to spot, and but thanks to their remote Arctic locatio…" at bounding box center [457, 284] width 621 height 104
click at [227, 294] on textarea "Walruses are easy enough to spot, and but thanks to their remote Arctic locatio…" at bounding box center [457, 284] width 621 height 104
drag, startPoint x: 154, startPoint y: 278, endPoint x: 265, endPoint y: 276, distance: 111.4
click at [265, 276] on textarea "Walruses are easy enough to spot, and but thanks to their remote Arctic locatio…" at bounding box center [457, 284] width 621 height 104
click at [287, 282] on textarea "Walruses are easy enough to spot, and but thanks to their remote Arctic locatio…" at bounding box center [457, 284] width 621 height 104
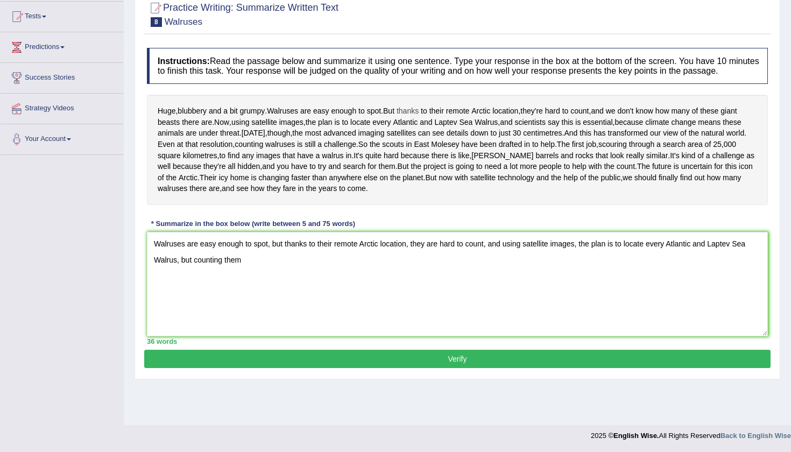
drag, startPoint x: 391, startPoint y: 96, endPoint x: 405, endPoint y: 97, distance: 14.6
click at [405, 97] on div "Huge , blubbery and a bit grumpy . Walruses are easy enough to spot . But thank…" at bounding box center [457, 150] width 621 height 110
drag, startPoint x: 490, startPoint y: 287, endPoint x: 515, endPoint y: 287, distance: 25.3
click at [515, 287] on textarea "Walruses are easy enough to spot, but thanks to their remote Arctic location, t…" at bounding box center [457, 284] width 621 height 104
drag, startPoint x: 491, startPoint y: 280, endPoint x: 515, endPoint y: 283, distance: 24.4
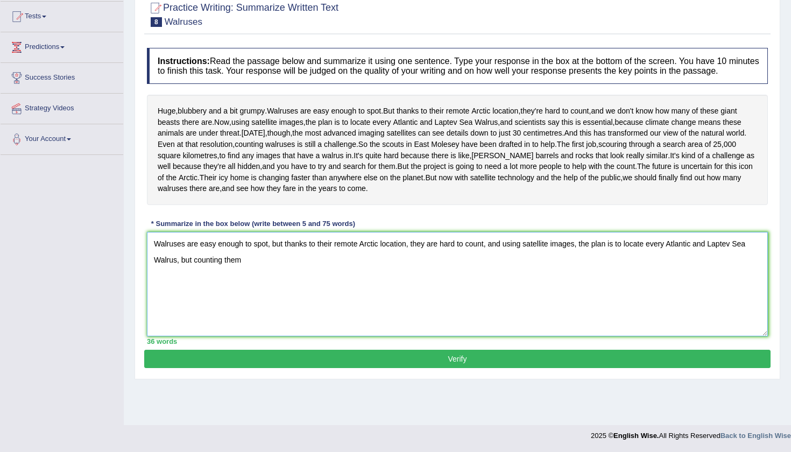
click at [515, 283] on textarea "Walruses are easy enough to spot, but thanks to their remote Arctic location, t…" at bounding box center [457, 284] width 621 height 104
drag, startPoint x: 608, startPoint y: 95, endPoint x: 727, endPoint y: 101, distance: 119.6
click at [728, 101] on div "Huge , blubbery and a bit grumpy . Walruses are easy enough to spot . But thank…" at bounding box center [457, 150] width 621 height 110
click at [251, 299] on textarea "Walruses are easy enough to spot, but thanks to their remote Arctic location, t…" at bounding box center [457, 284] width 621 height 104
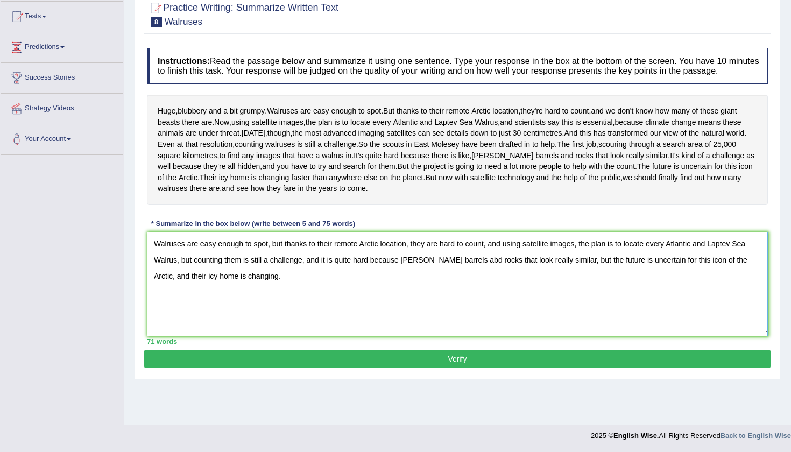
type textarea "Walruses are easy enough to spot, but thanks to their remote Arctic location, t…"
click at [468, 368] on button "Verify" at bounding box center [457, 359] width 626 height 18
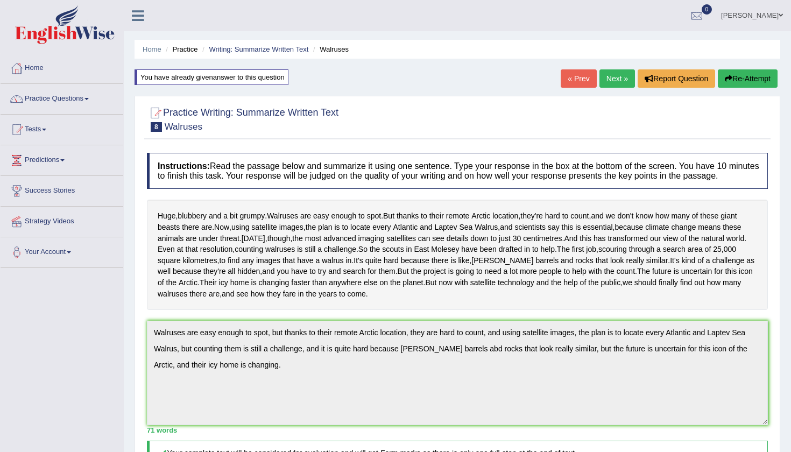
scroll to position [0, 0]
click at [742, 82] on button "Re-Attempt" at bounding box center [748, 78] width 60 height 18
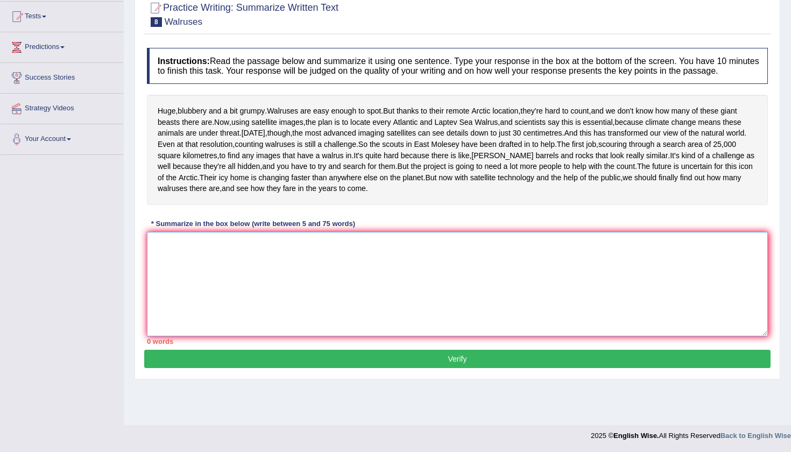
click at [316, 336] on textarea at bounding box center [457, 284] width 621 height 104
paste textarea "Walruses are easy enough to spot, but thanks to their remote Arctic location, t…"
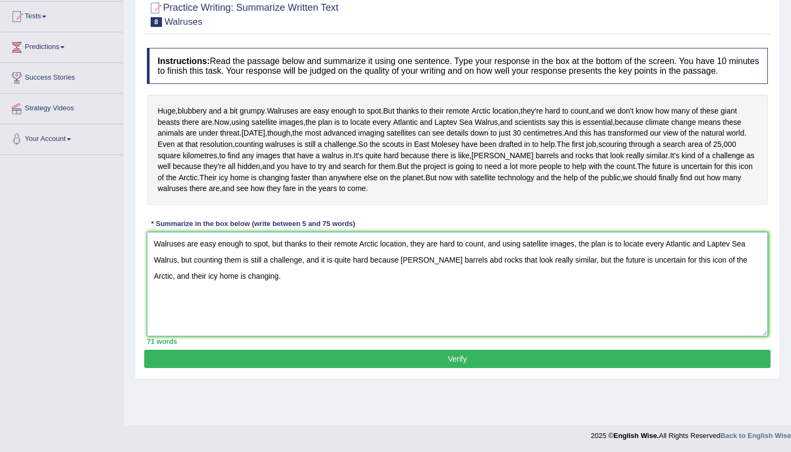
click at [455, 301] on textarea "Walruses are easy enough to spot, but thanks to their remote Arctic location, t…" at bounding box center [457, 284] width 621 height 104
type textarea "Walruses are easy enough to spot, but thanks to their remote Arctic location, t…"
click at [439, 368] on button "Verify" at bounding box center [457, 359] width 626 height 18
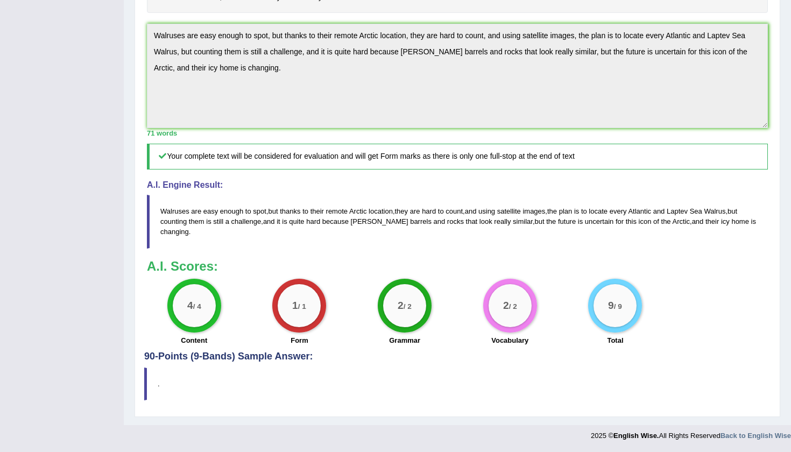
scroll to position [356, 0]
